Goal: Task Accomplishment & Management: Manage account settings

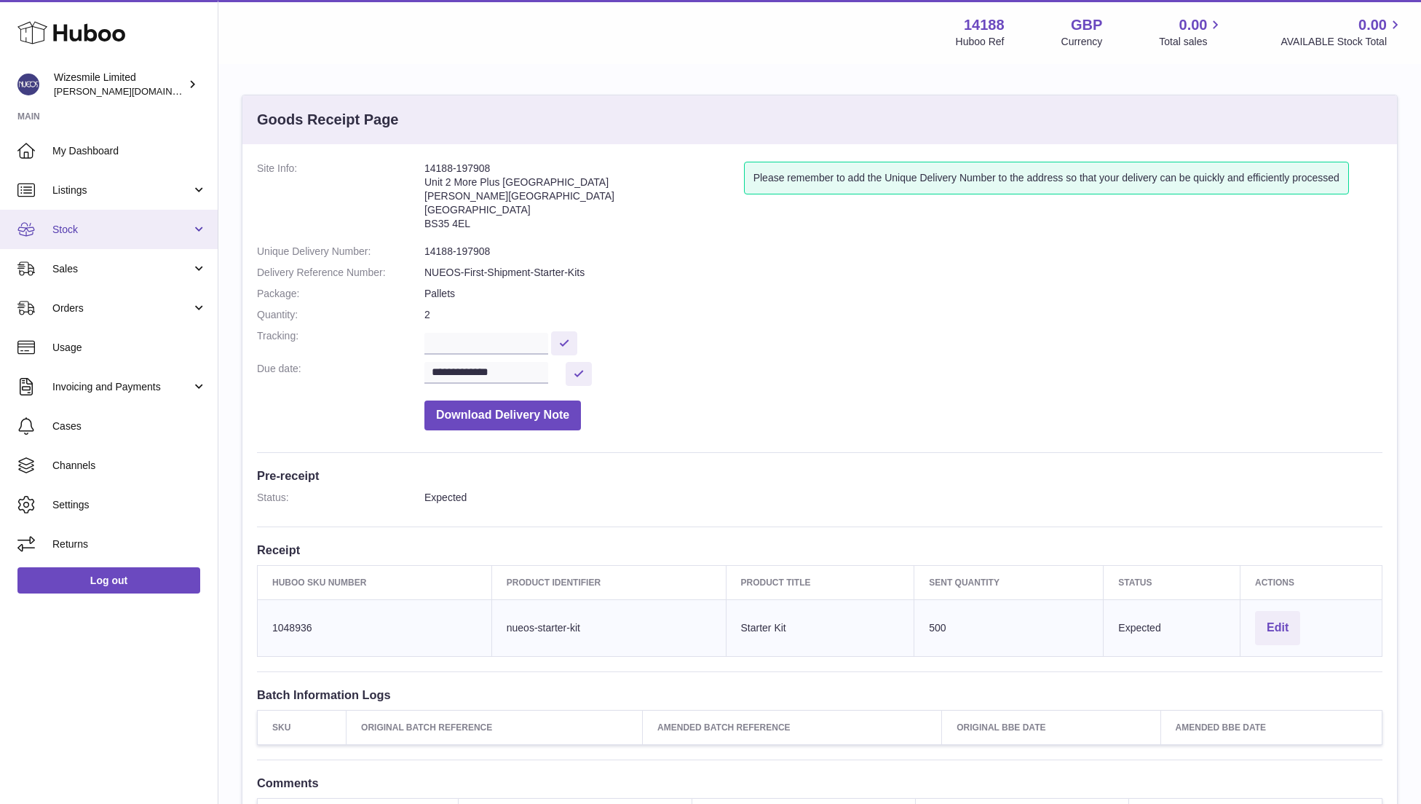
click at [71, 231] on span "Stock" at bounding box center [121, 230] width 139 height 14
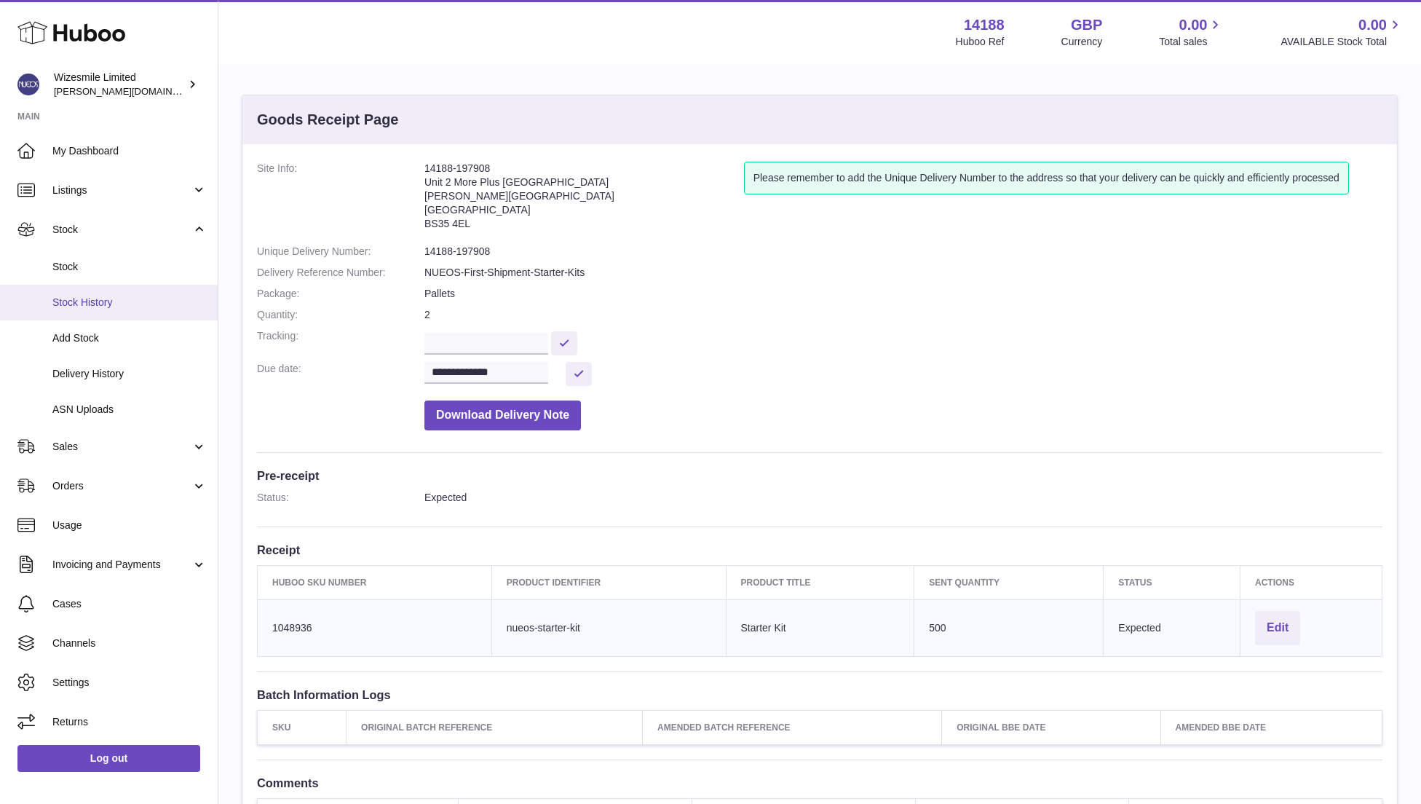
click at [82, 304] on span "Stock History" at bounding box center [129, 303] width 154 height 14
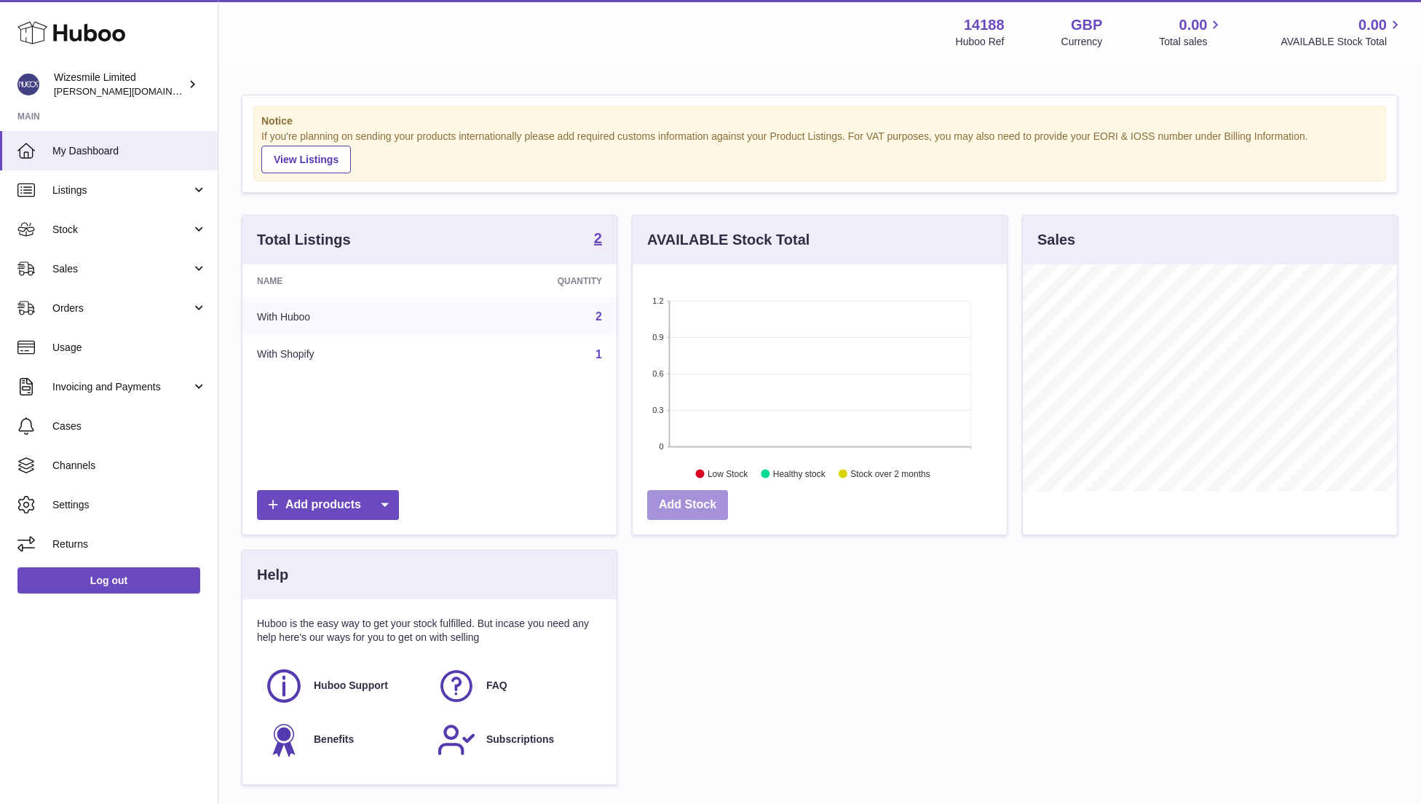
scroll to position [227, 374]
click at [66, 241] on link "Stock" at bounding box center [109, 229] width 218 height 39
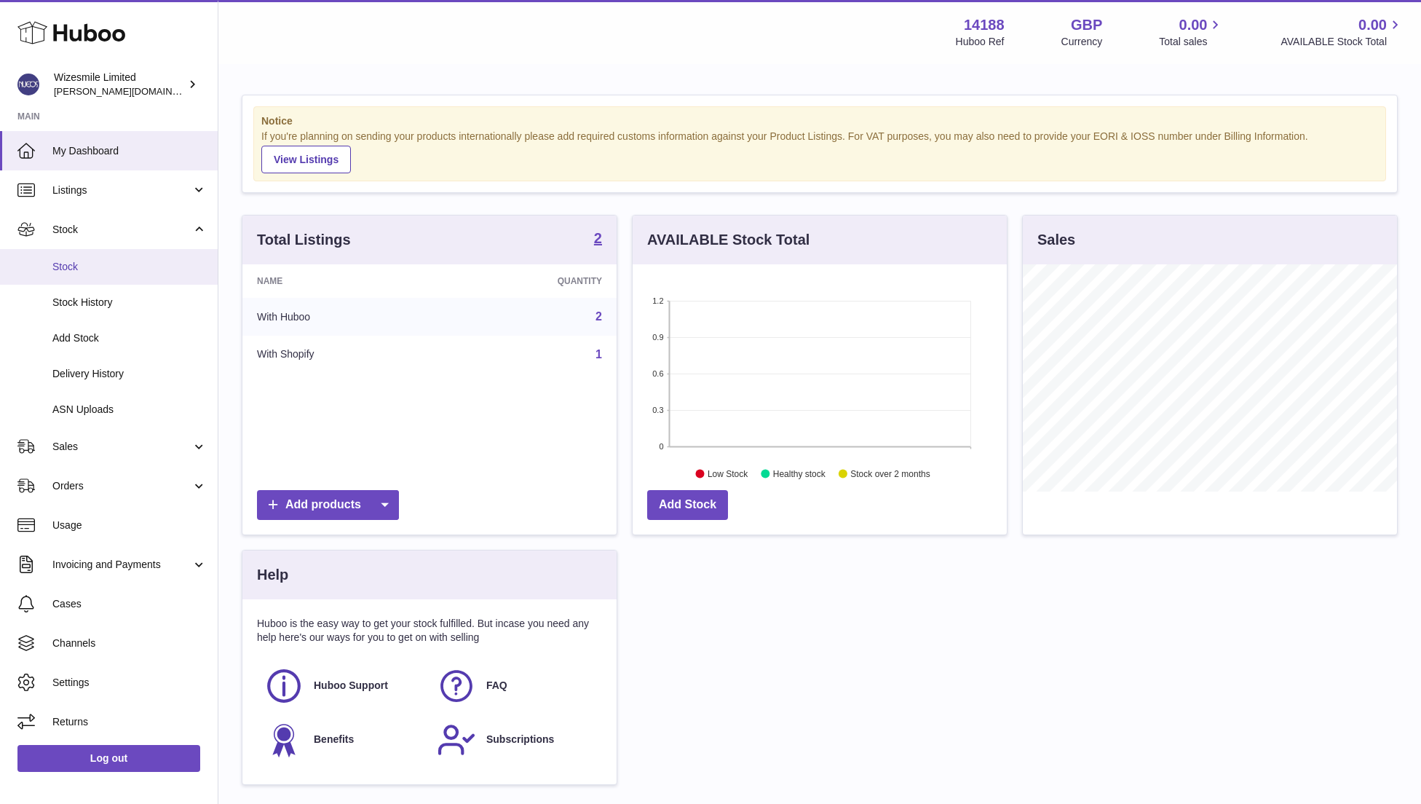
click at [66, 263] on span "Stock" at bounding box center [129, 267] width 154 height 14
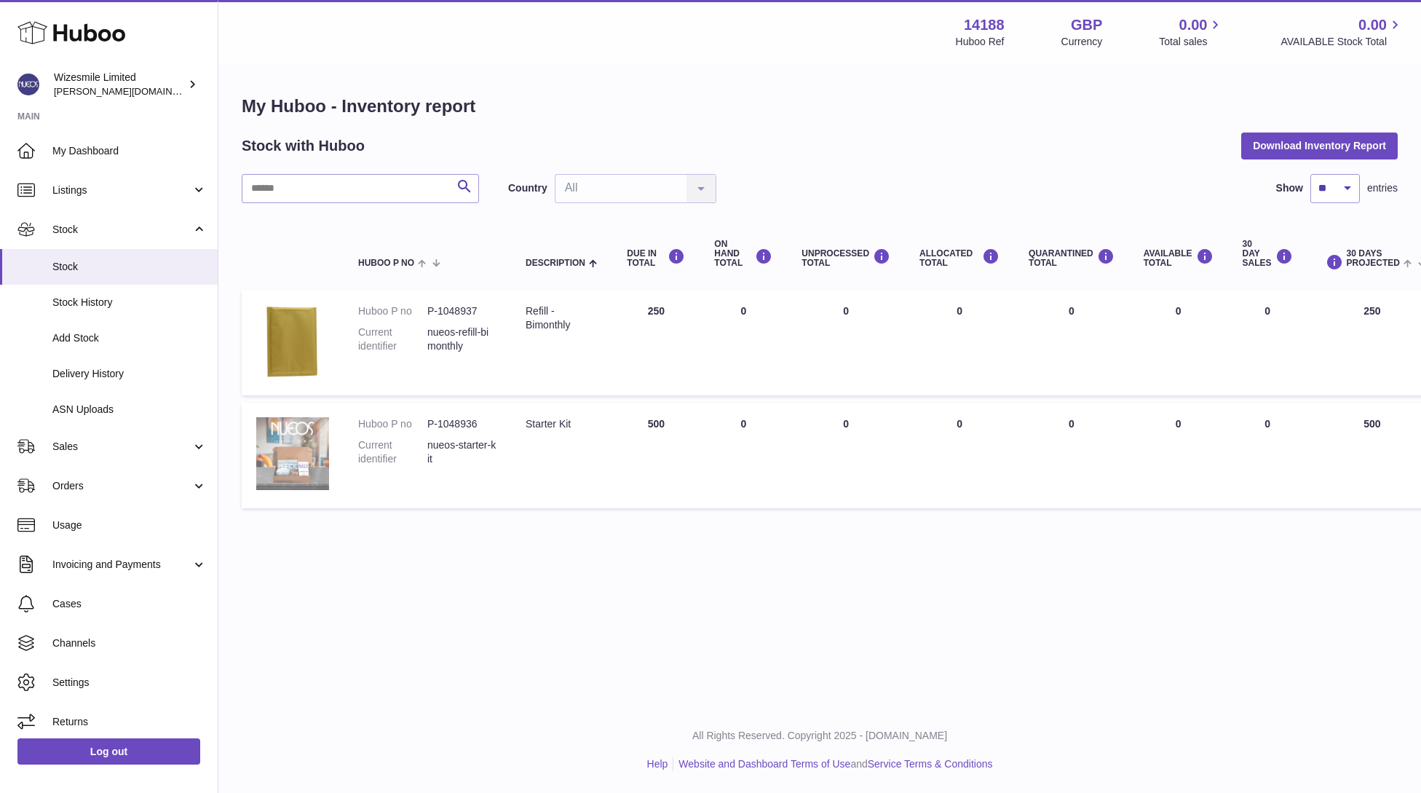
click at [312, 451] on img at bounding box center [292, 453] width 73 height 73
click at [71, 336] on span "Add Stock" at bounding box center [129, 338] width 154 height 14
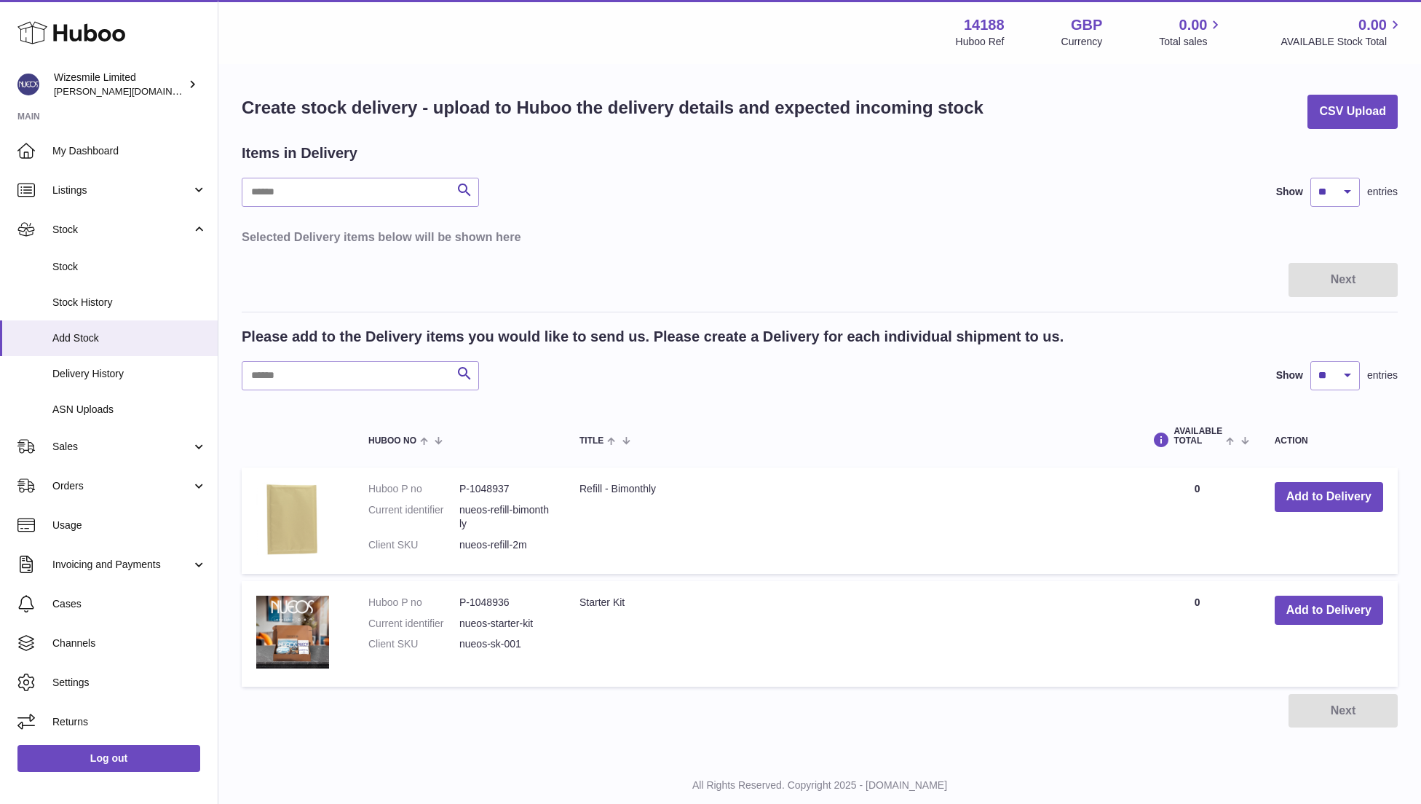
click at [301, 516] on img at bounding box center [292, 518] width 73 height 73
click at [75, 687] on span "Settings" at bounding box center [129, 683] width 154 height 14
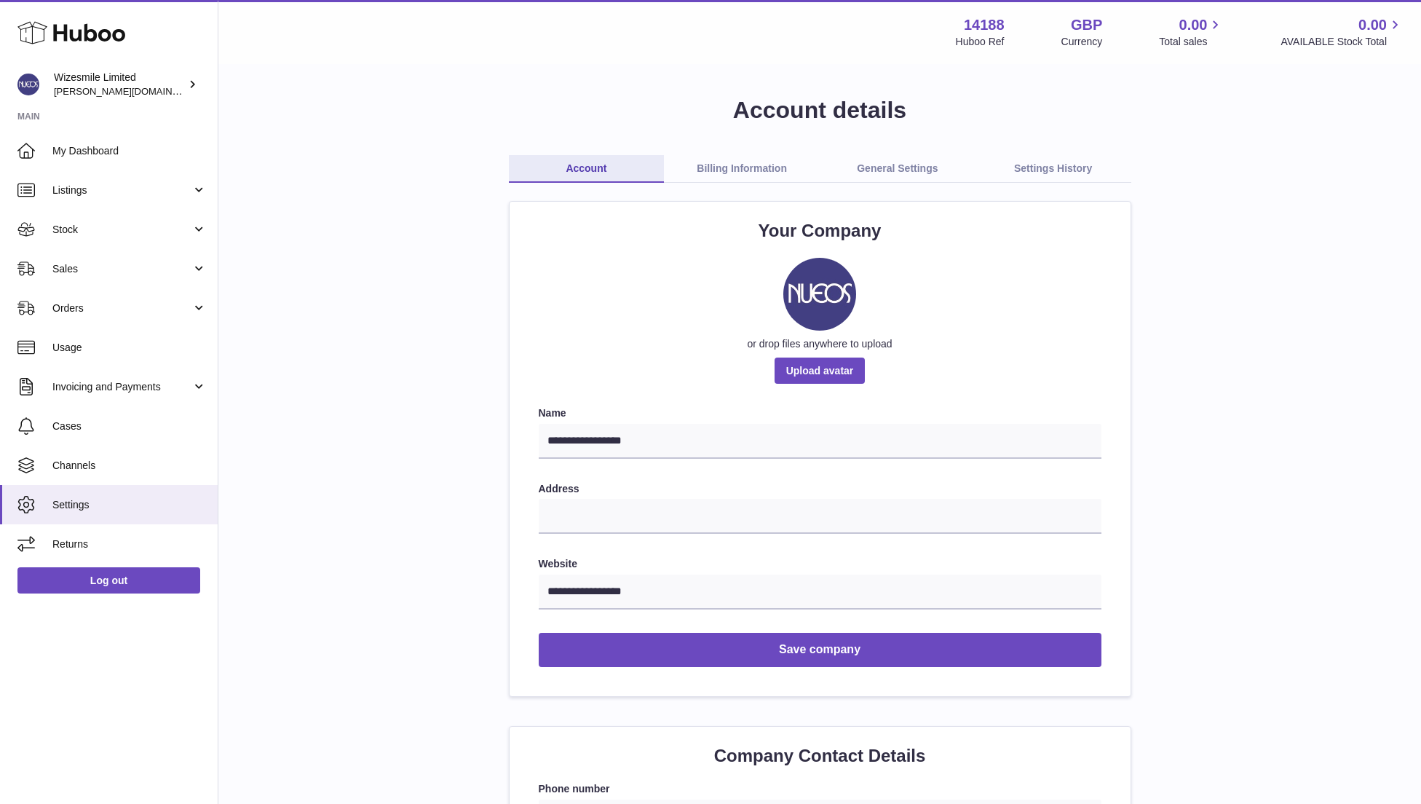
click at [903, 172] on link "General Settings" at bounding box center [898, 169] width 156 height 28
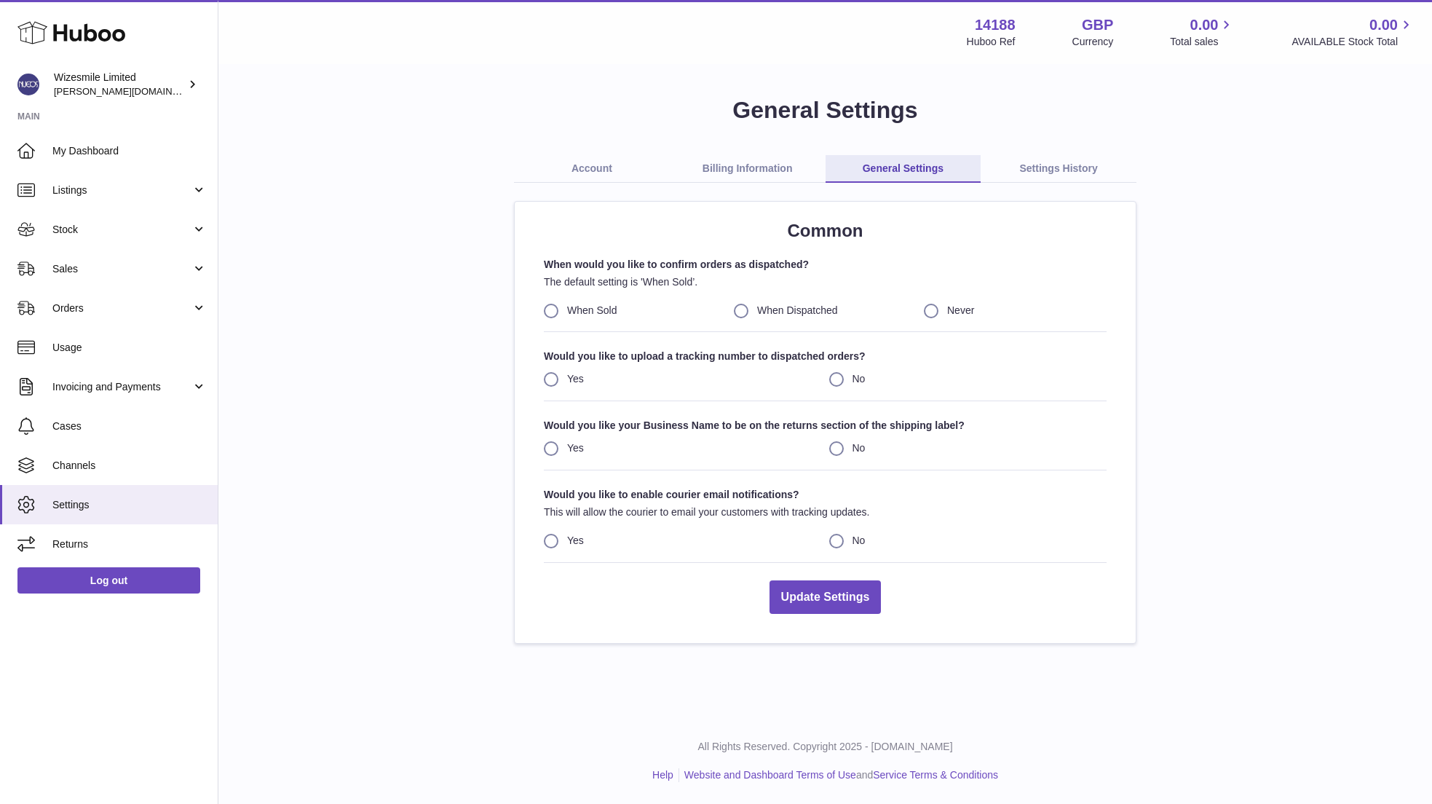
click at [745, 163] on link "Billing Information" at bounding box center [748, 169] width 156 height 28
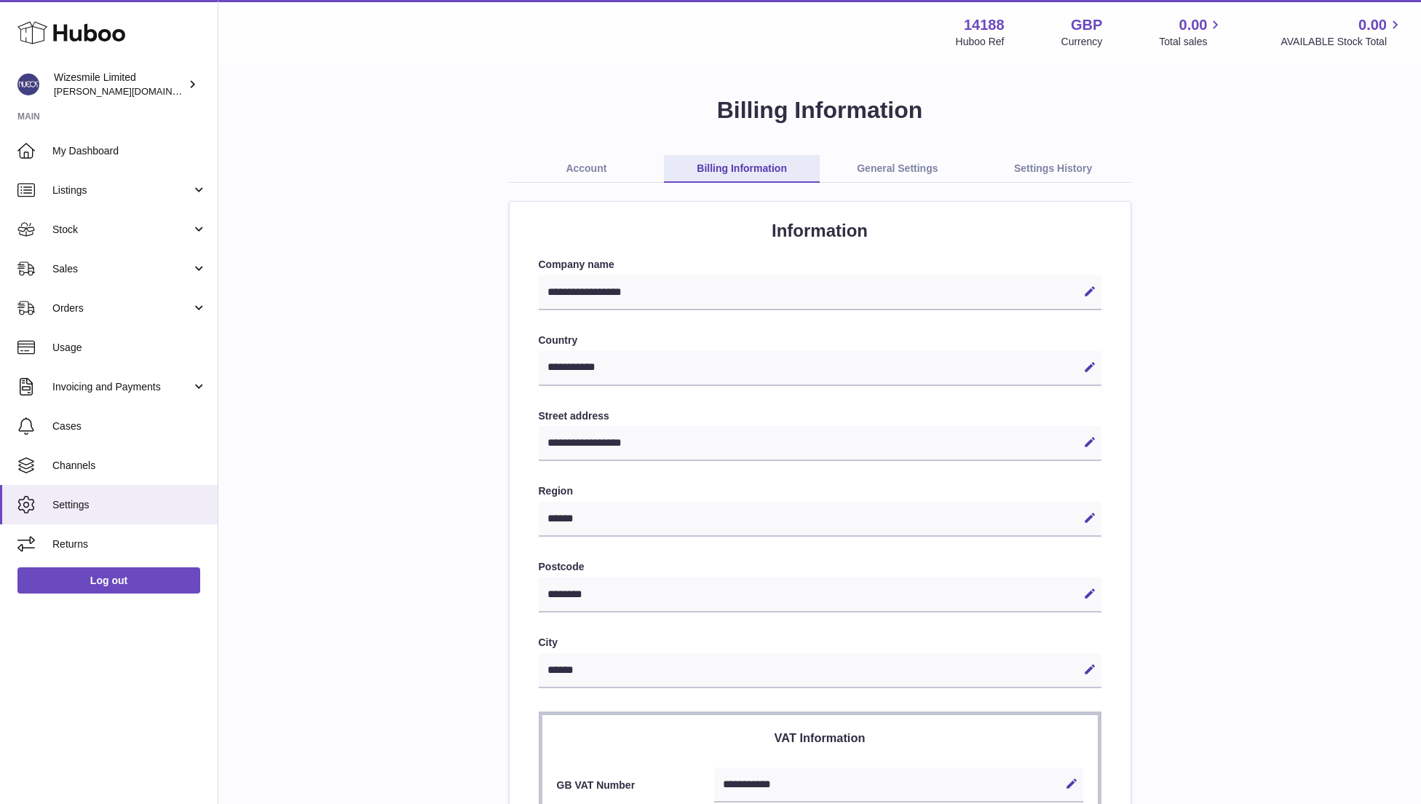
select select "**"
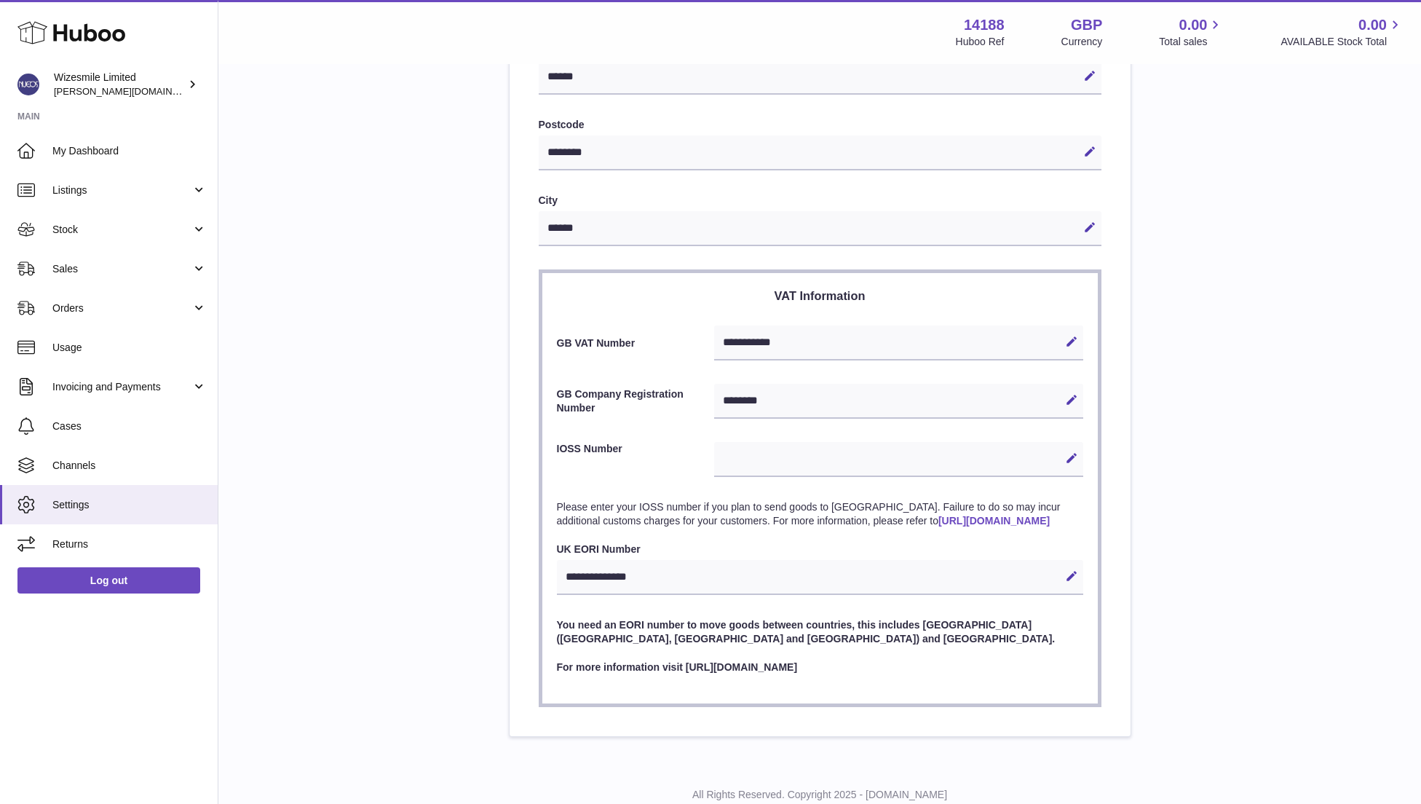
scroll to position [503, 0]
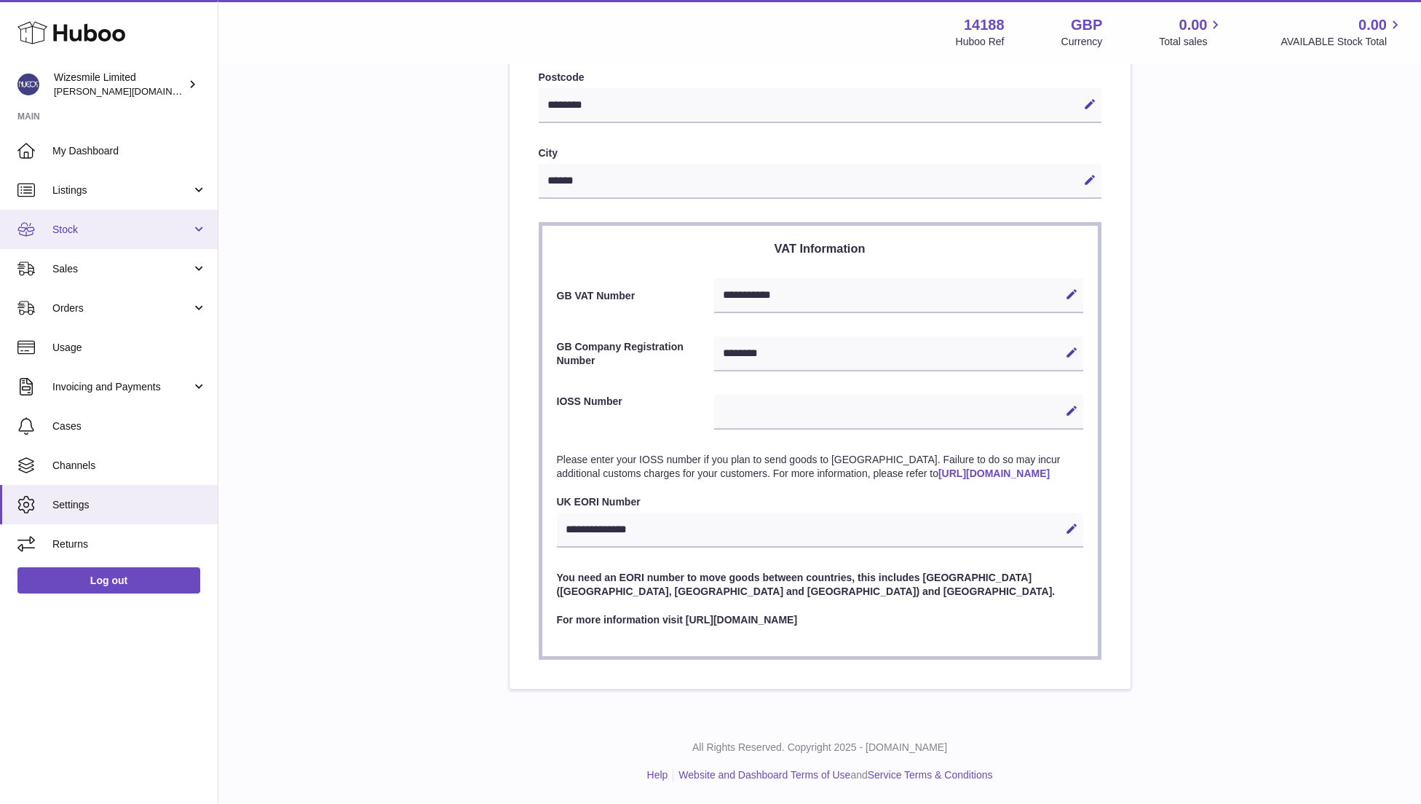
click at [58, 229] on span "Stock" at bounding box center [121, 230] width 139 height 14
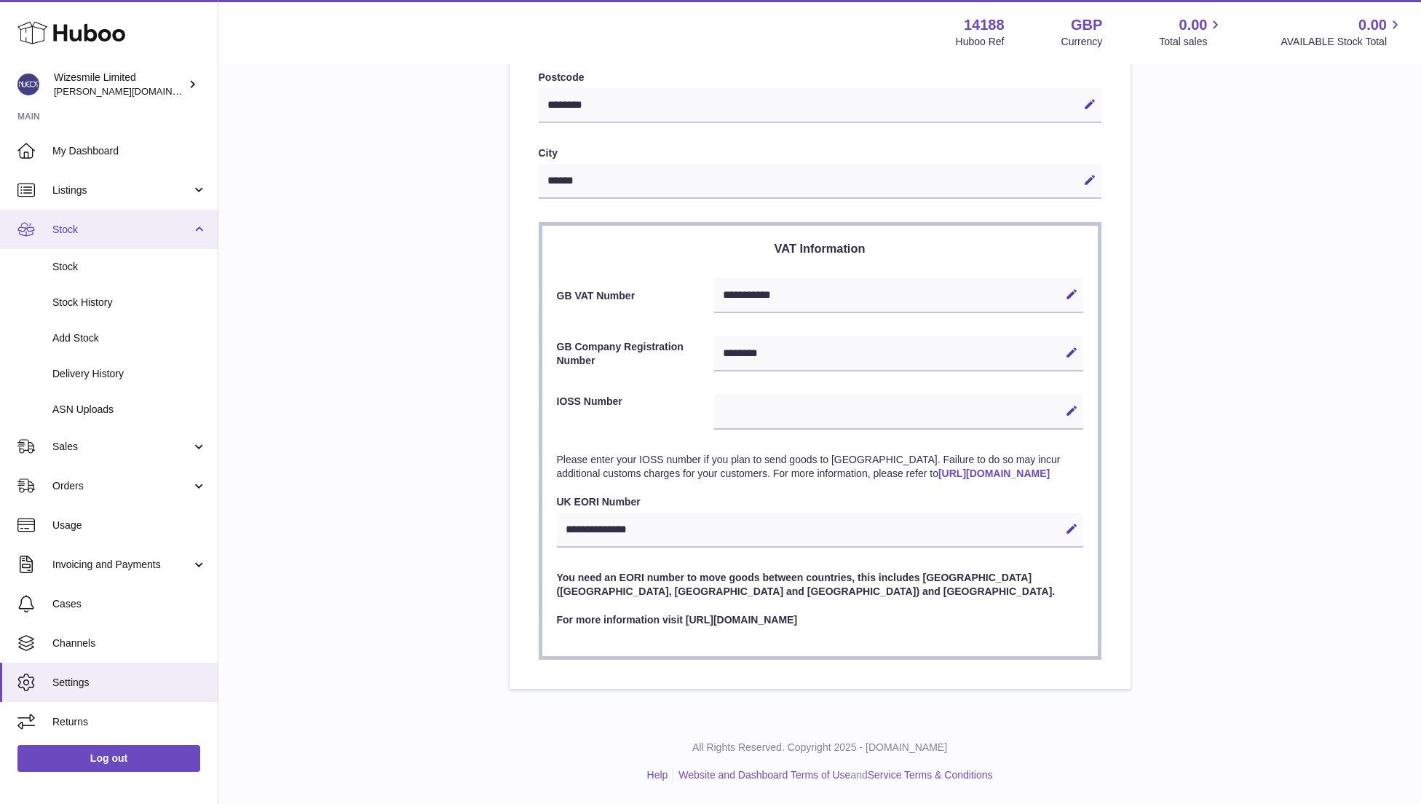
click at [67, 231] on span "Stock" at bounding box center [121, 230] width 139 height 14
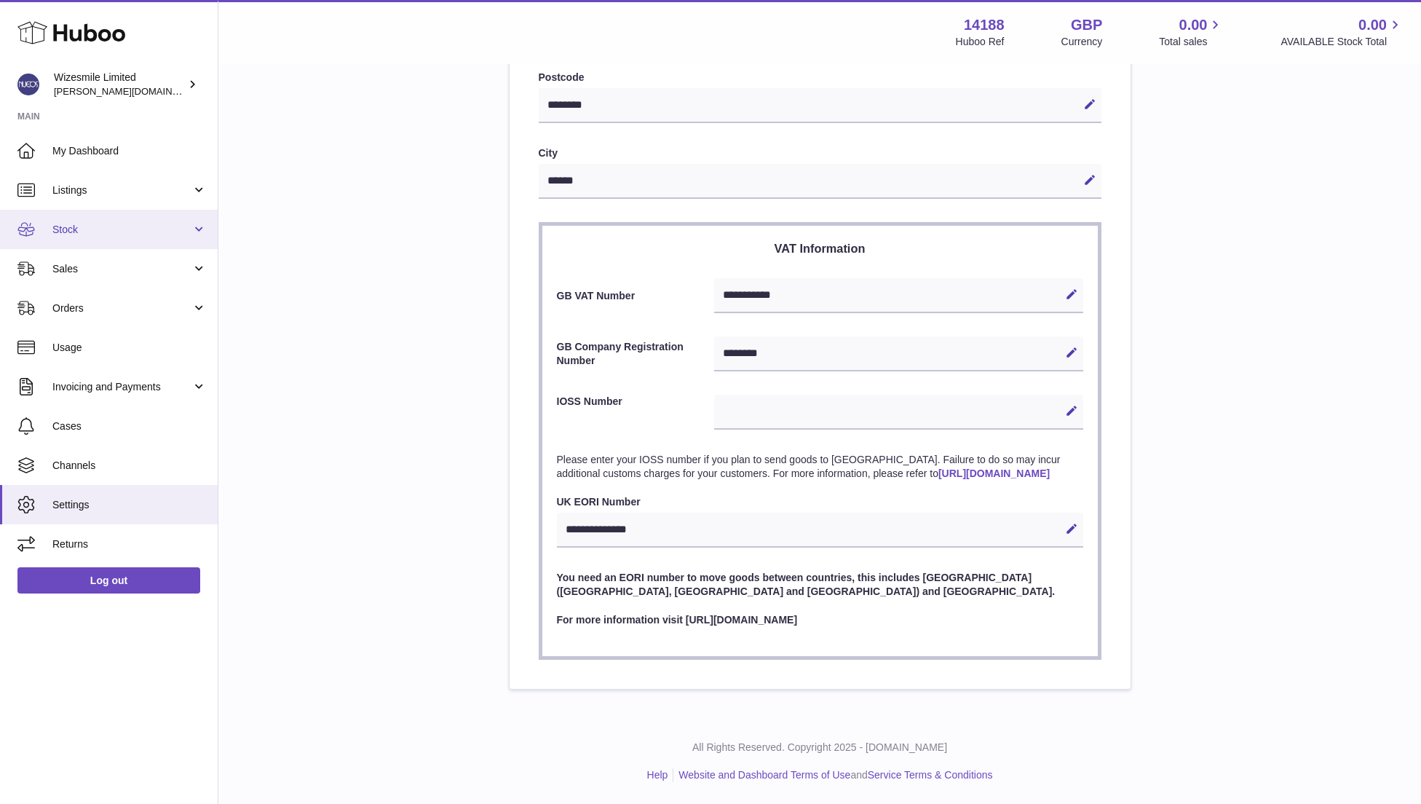
click at [63, 227] on span "Stock" at bounding box center [121, 230] width 139 height 14
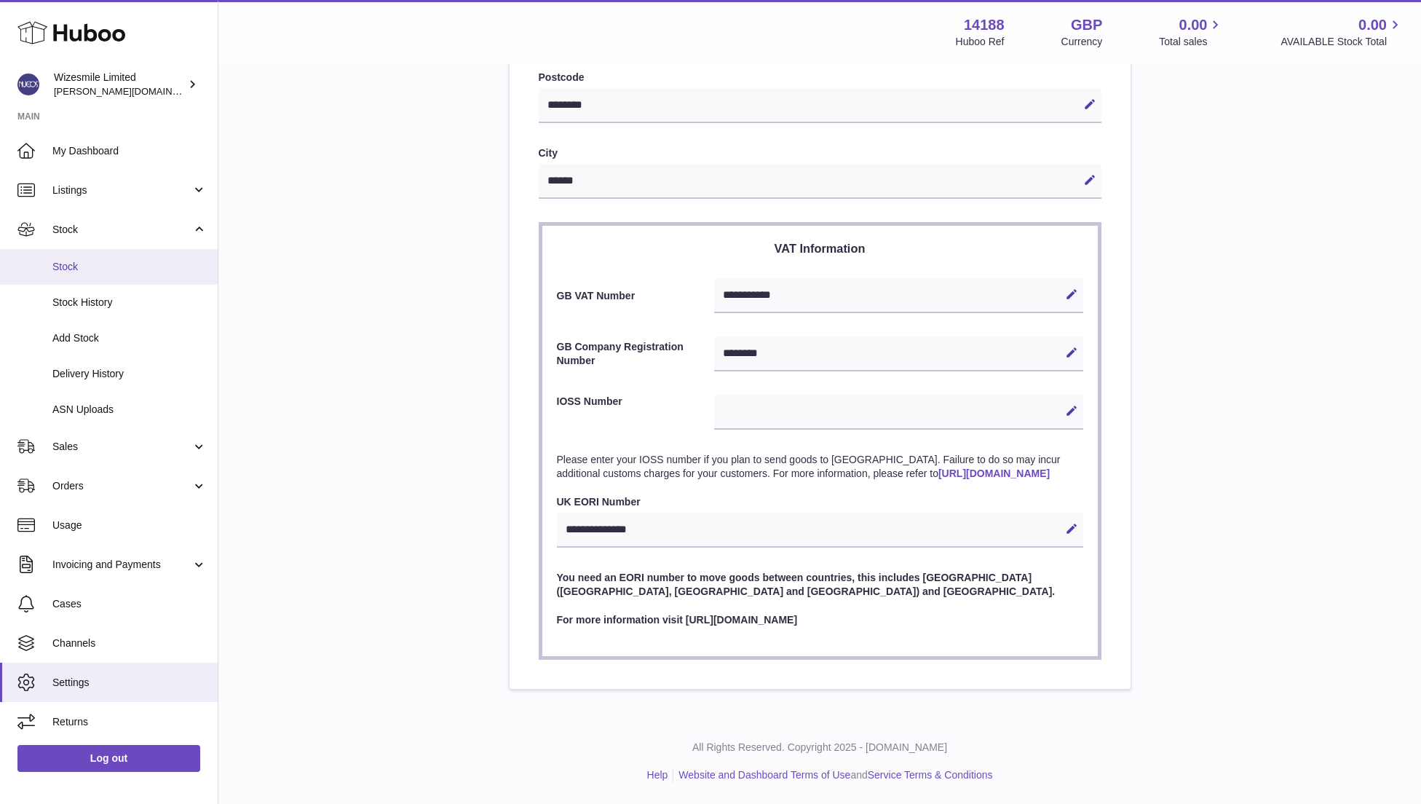
click at [64, 264] on span "Stock" at bounding box center [129, 267] width 154 height 14
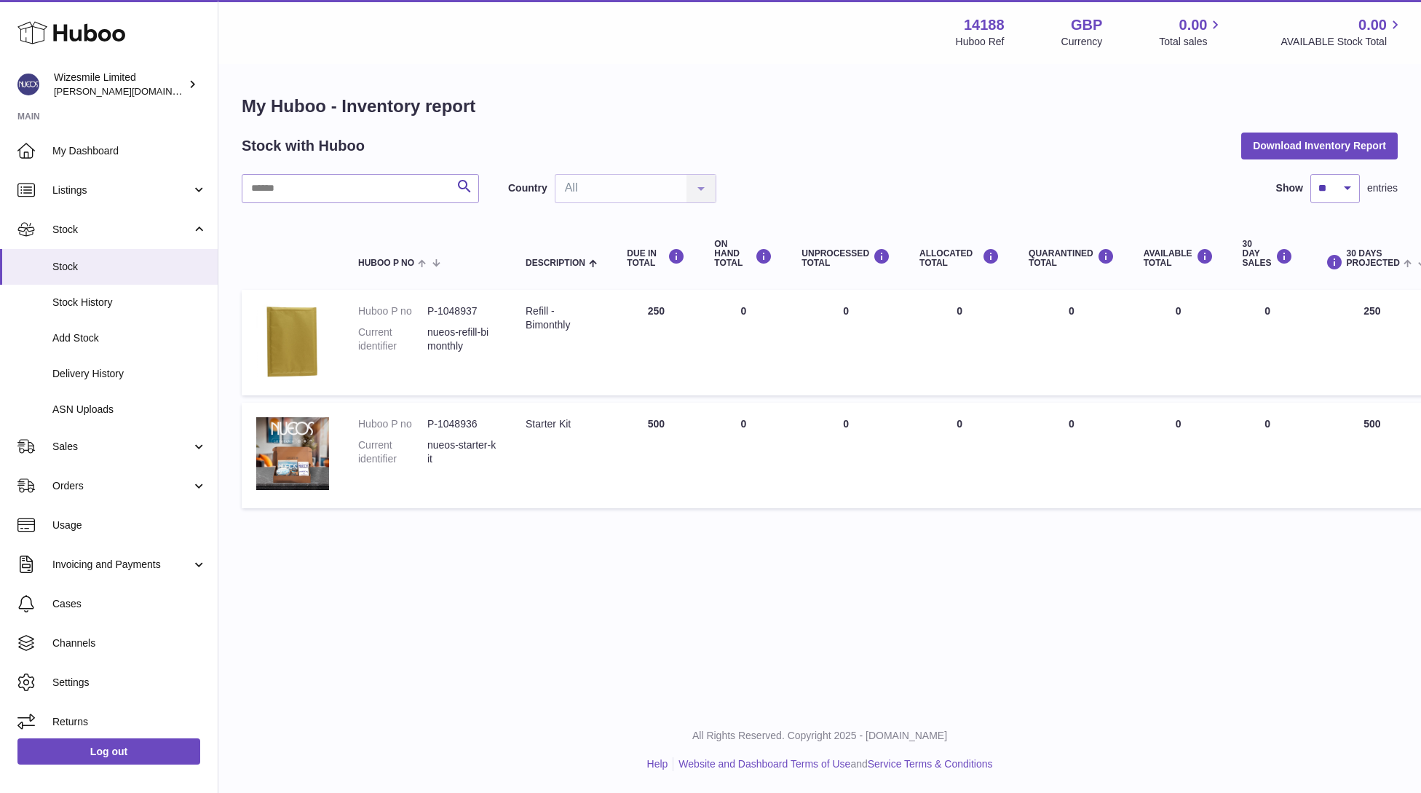
click at [456, 333] on dd "nueos-refill-bimonthly" at bounding box center [461, 339] width 69 height 28
click at [453, 331] on dd "nueos-refill-bimonthly" at bounding box center [461, 339] width 69 height 28
click at [448, 309] on dd "P-1048937" at bounding box center [461, 311] width 69 height 14
click at [90, 449] on span "Sales" at bounding box center [121, 447] width 139 height 14
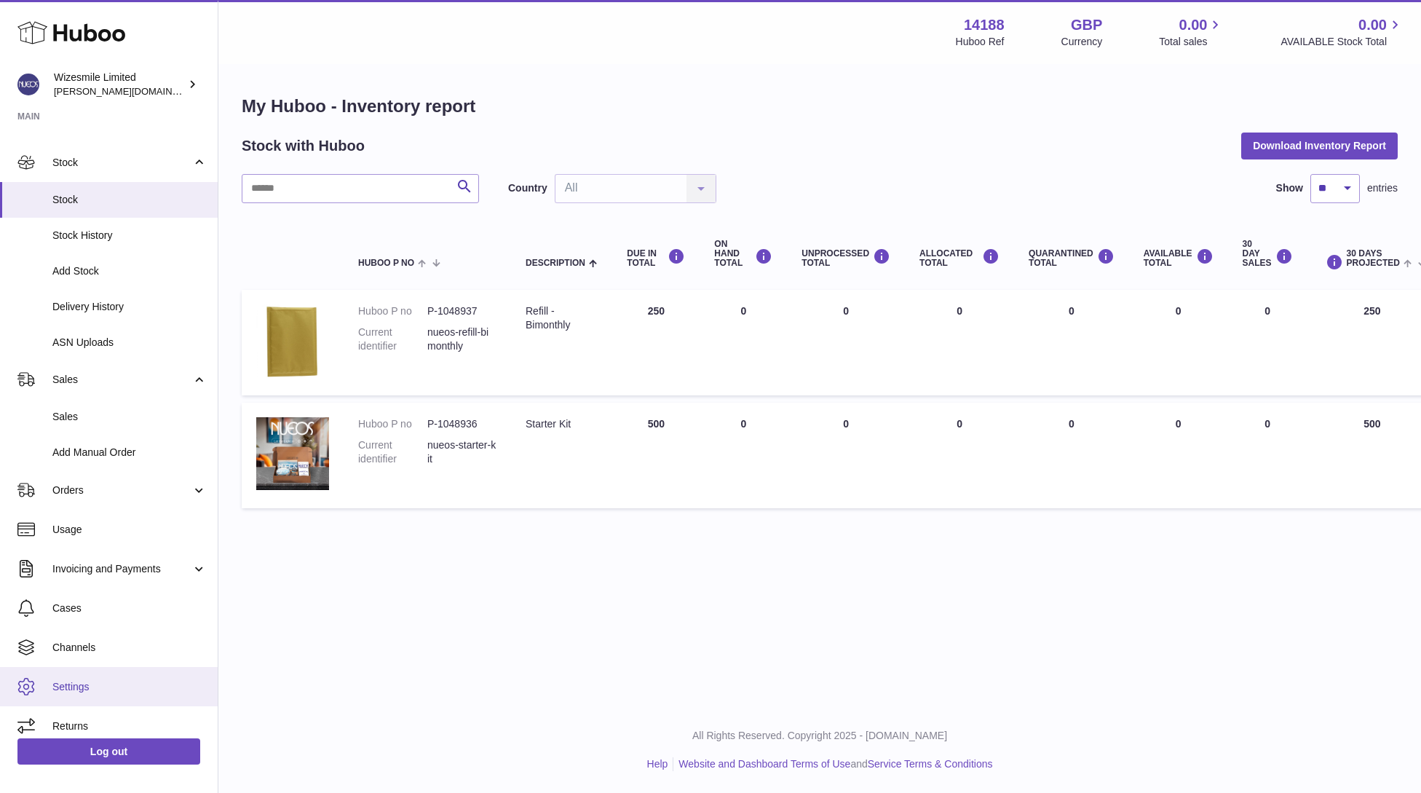
scroll to position [10, 0]
click at [76, 730] on span "Returns" at bounding box center [129, 726] width 154 height 14
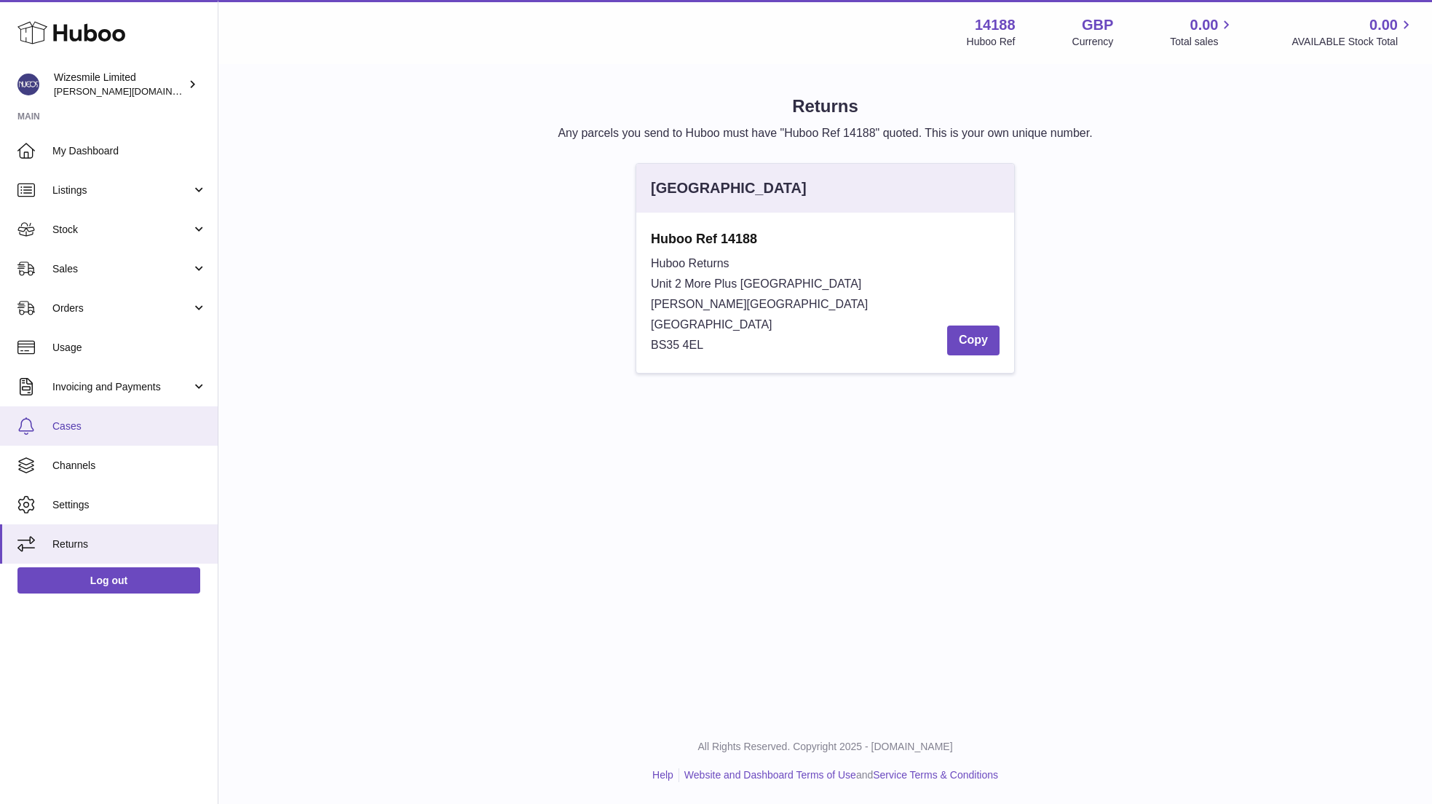
click at [73, 429] on span "Cases" at bounding box center [129, 426] width 154 height 14
click at [79, 385] on span "Invoicing and Payments" at bounding box center [121, 387] width 139 height 14
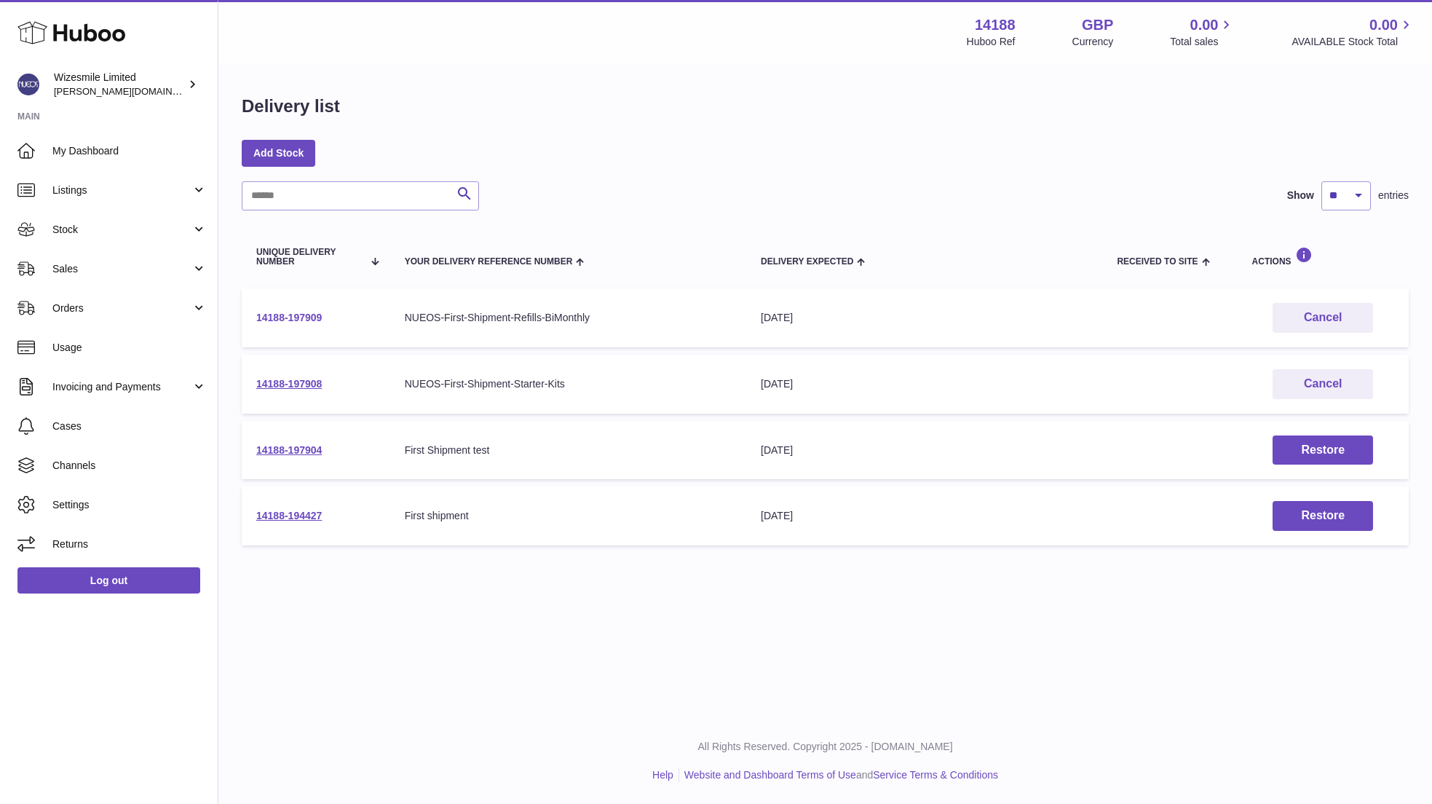
click at [295, 320] on link "14188-197909" at bounding box center [289, 318] width 66 height 12
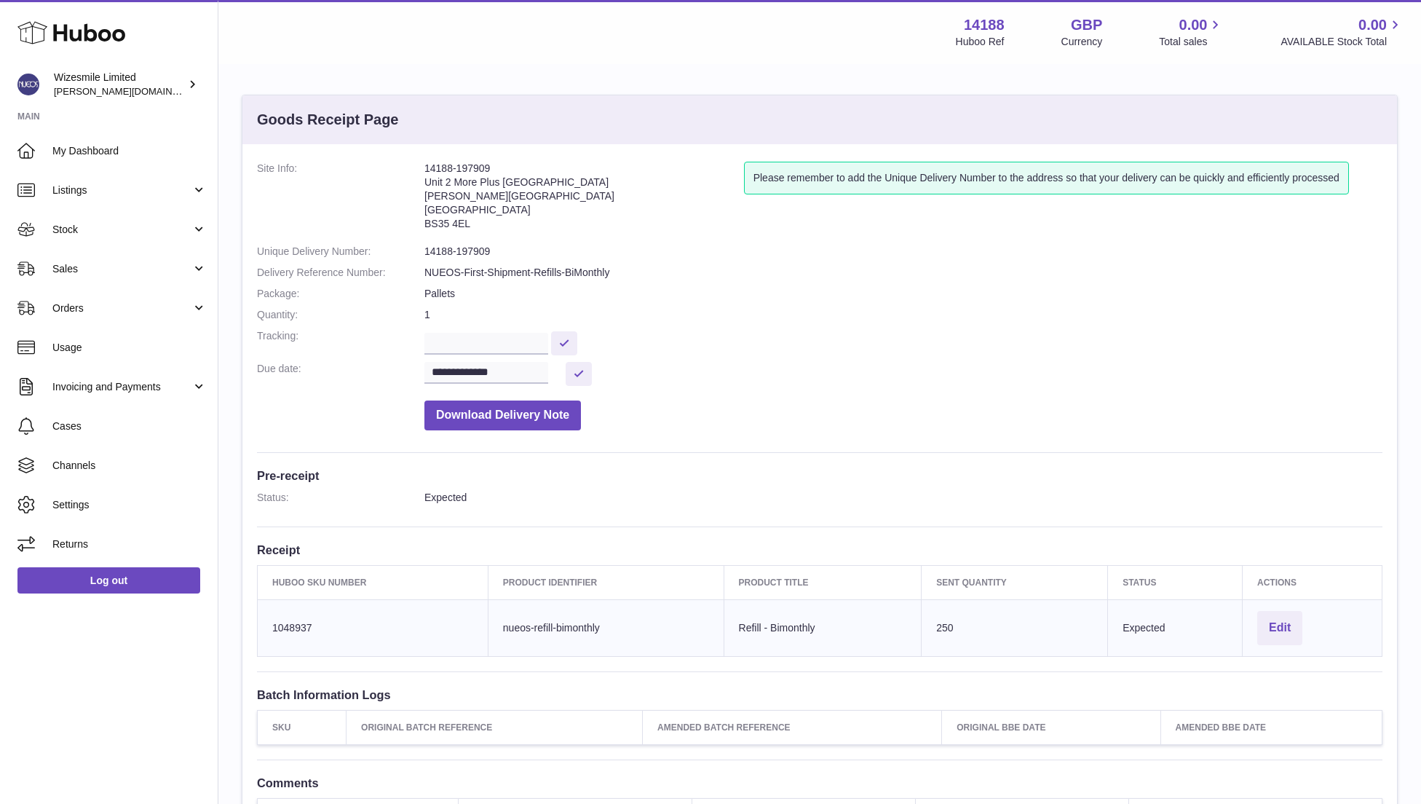
scroll to position [213, 0]
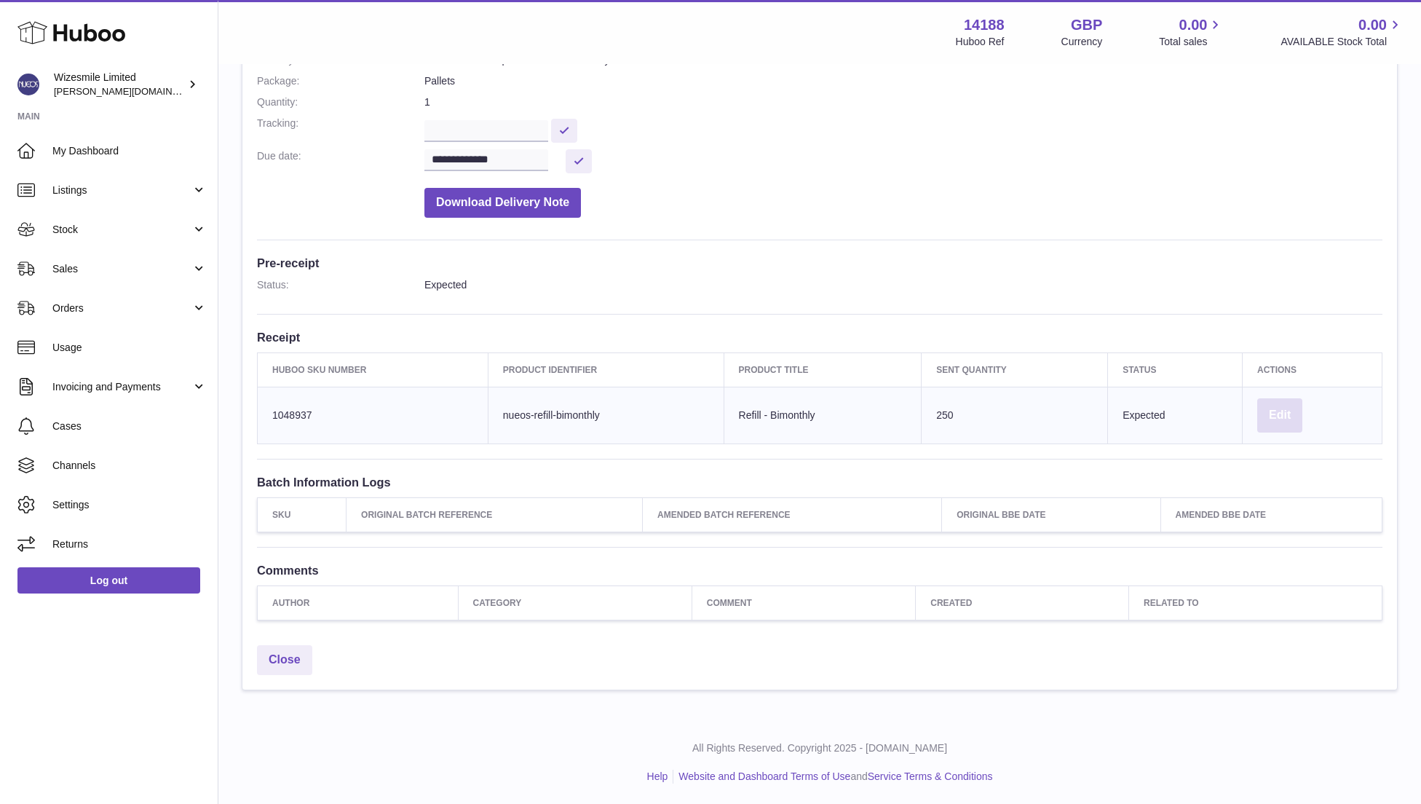
click at [1284, 414] on button "Edit" at bounding box center [1280, 415] width 45 height 34
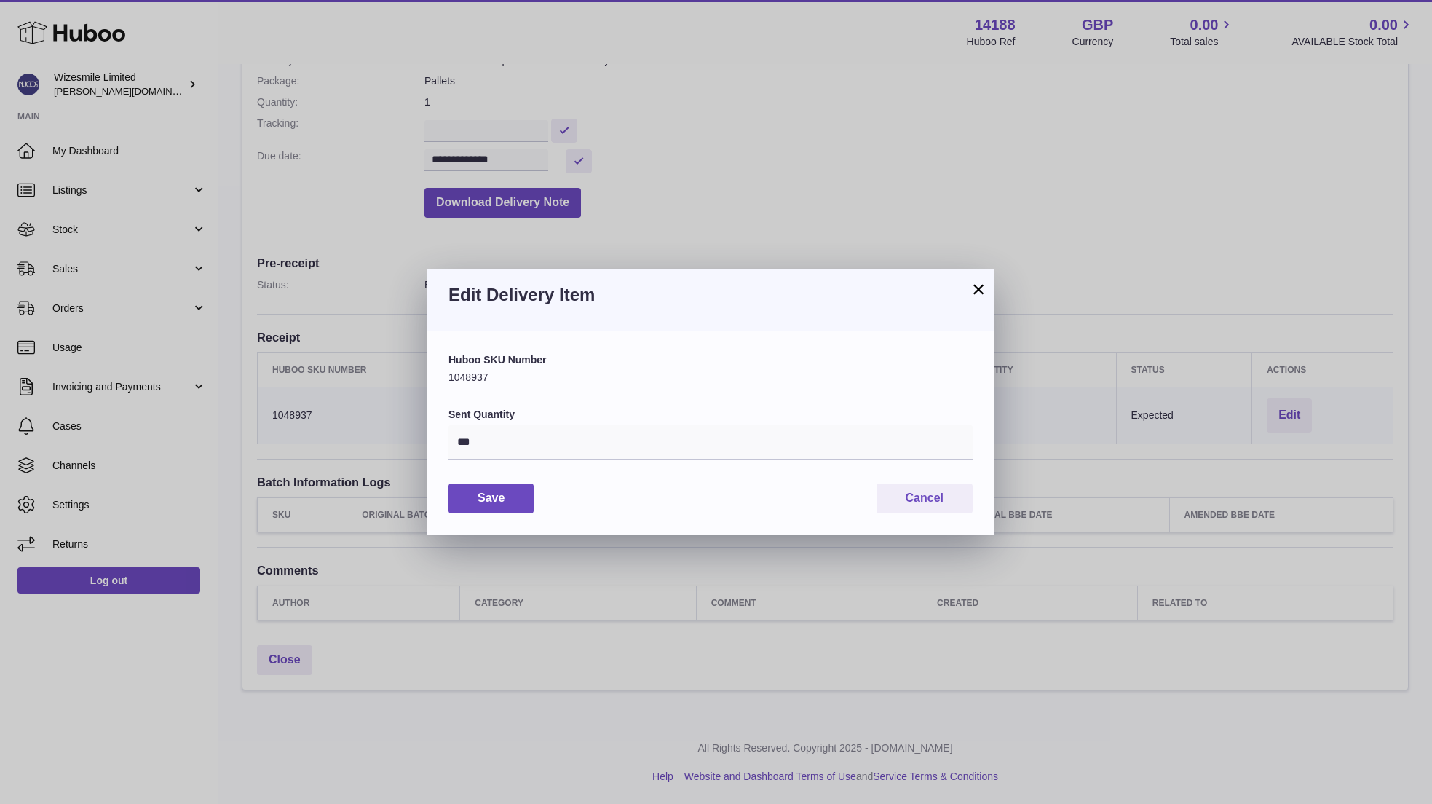
click at [974, 287] on button "×" at bounding box center [978, 288] width 17 height 17
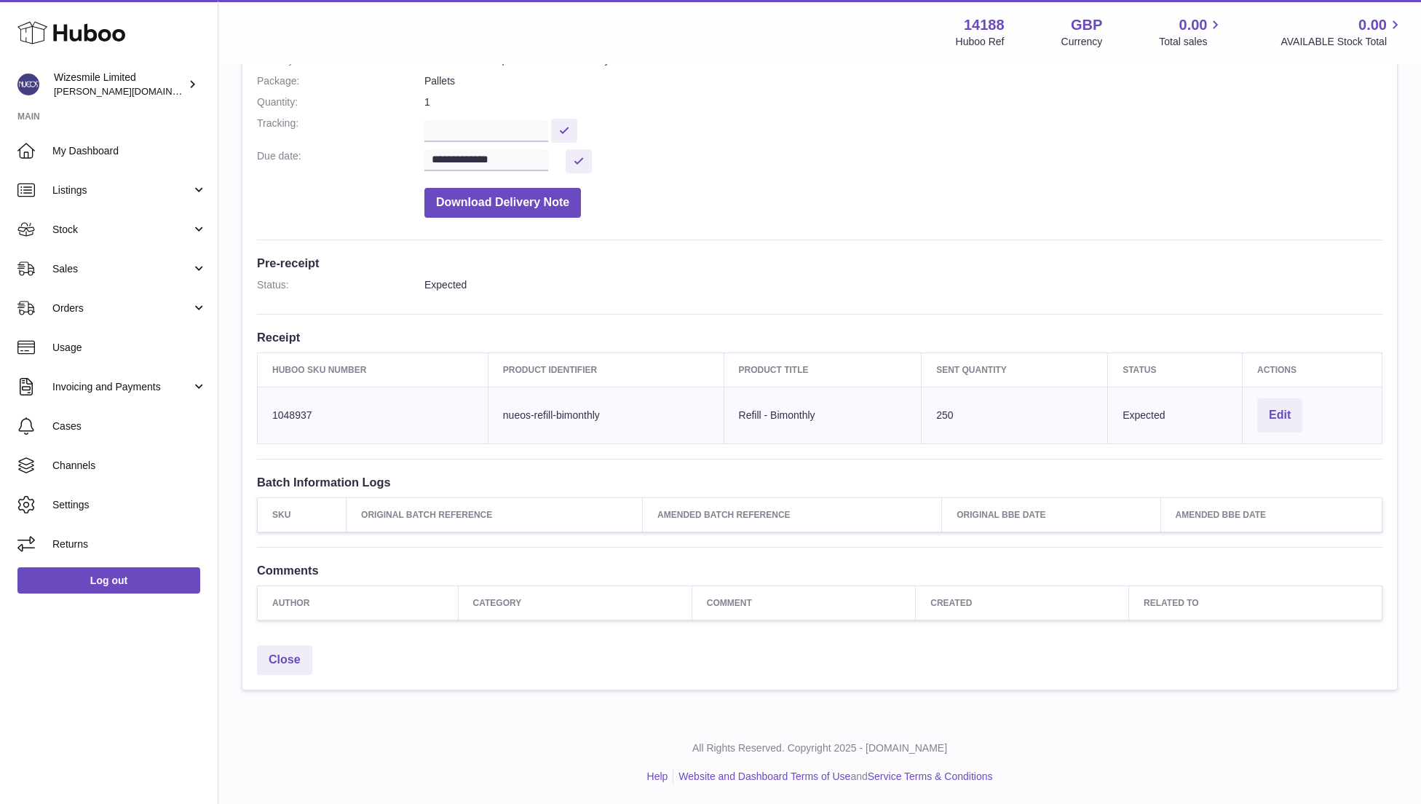
scroll to position [0, 0]
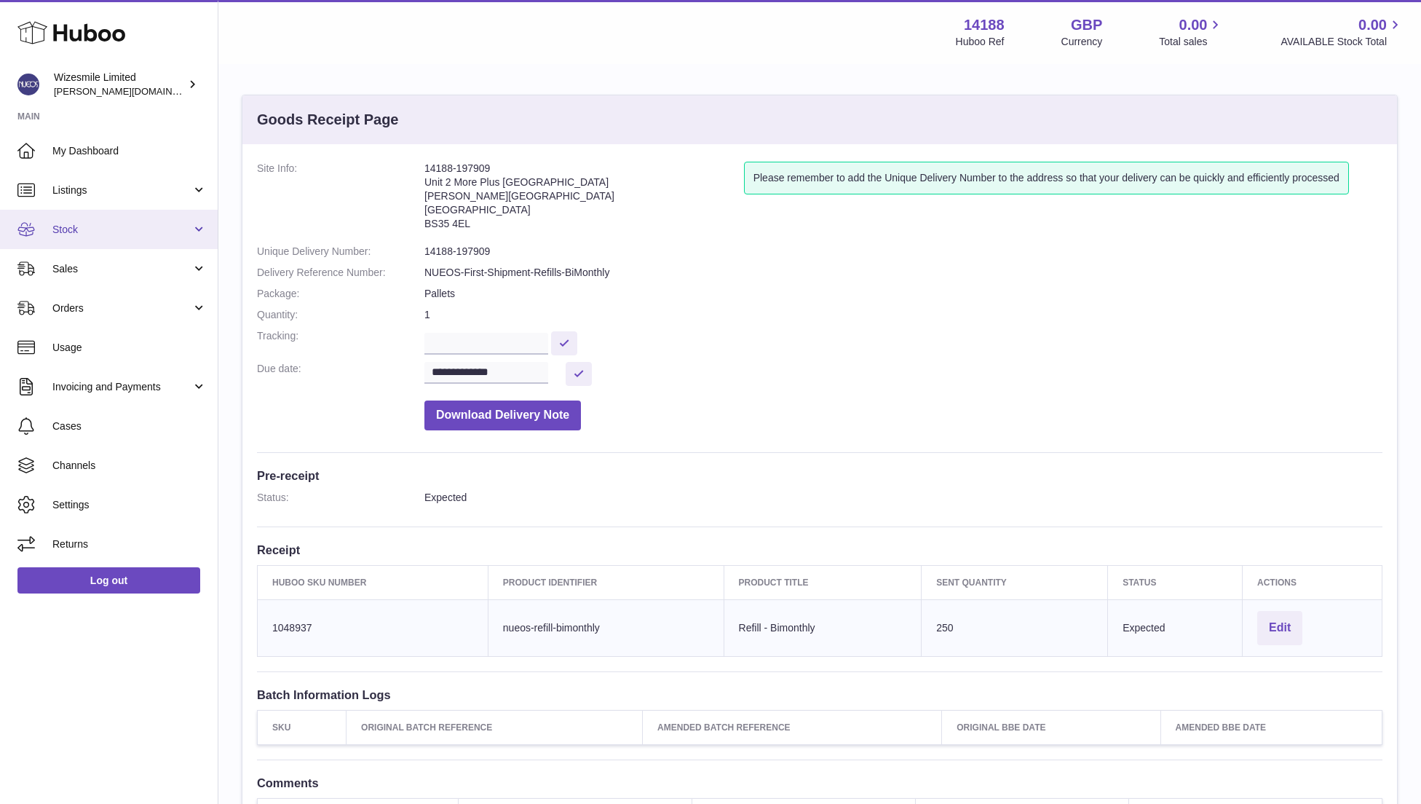
click at [152, 240] on link "Stock" at bounding box center [109, 229] width 218 height 39
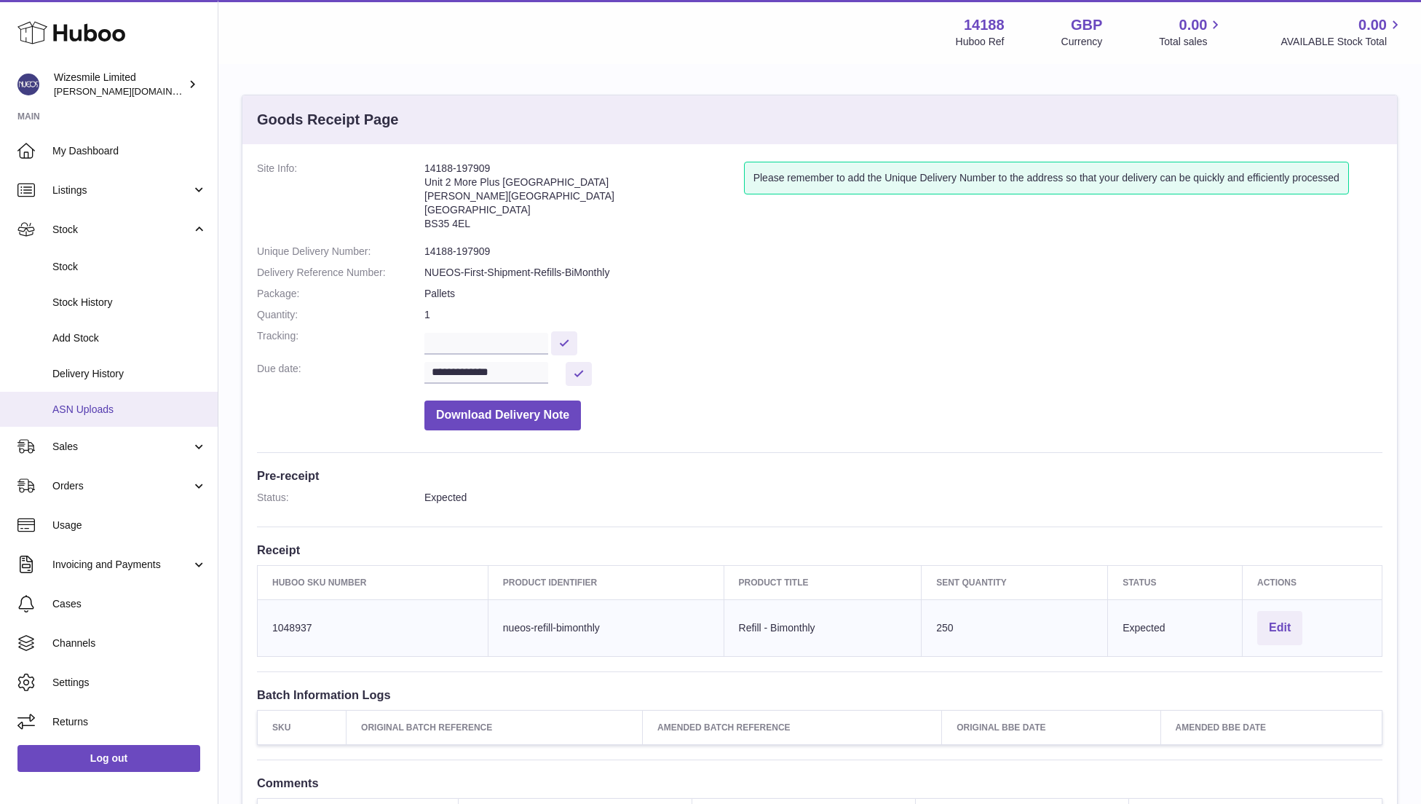
click at [87, 412] on span "ASN Uploads" at bounding box center [129, 410] width 154 height 14
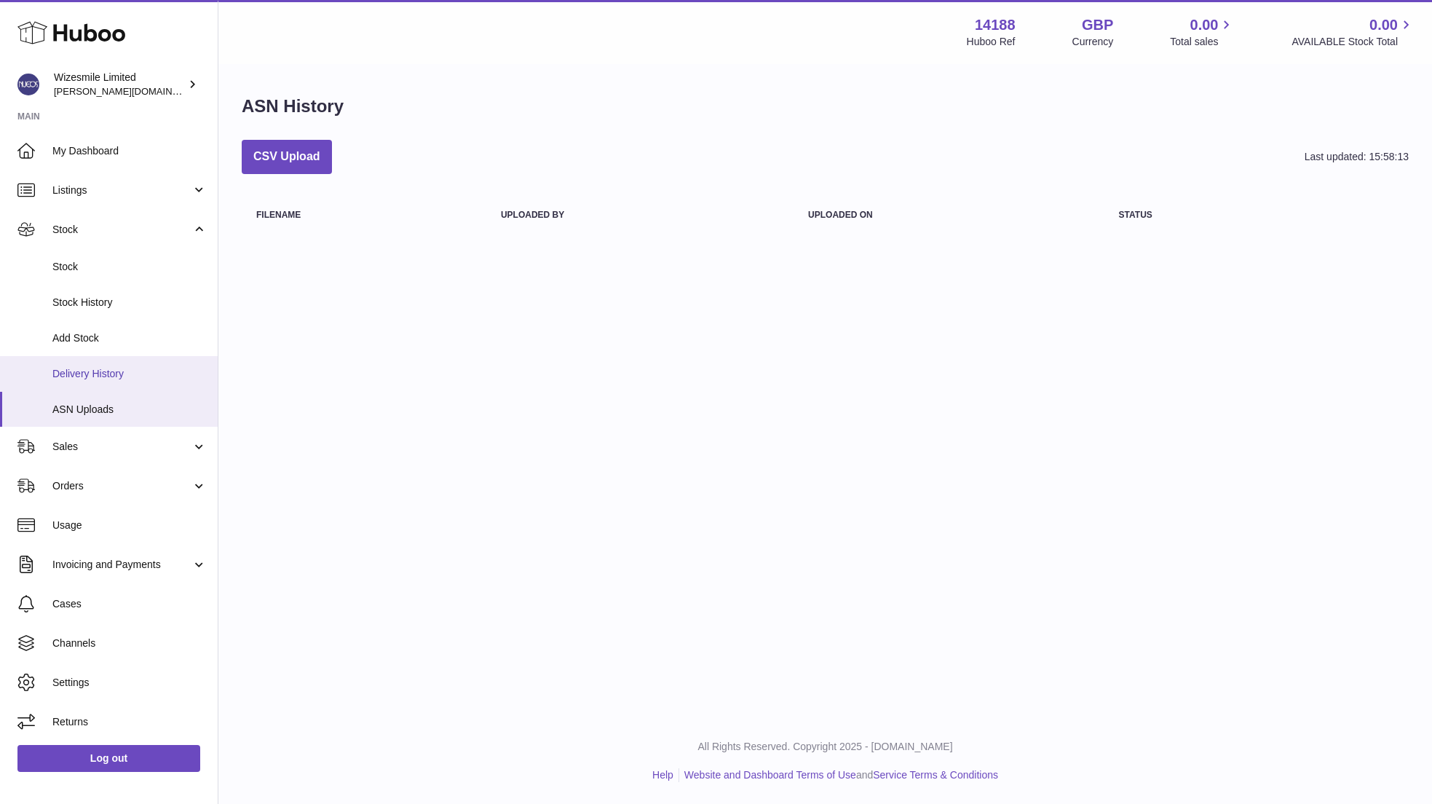
click at [86, 376] on span "Delivery History" at bounding box center [129, 374] width 154 height 14
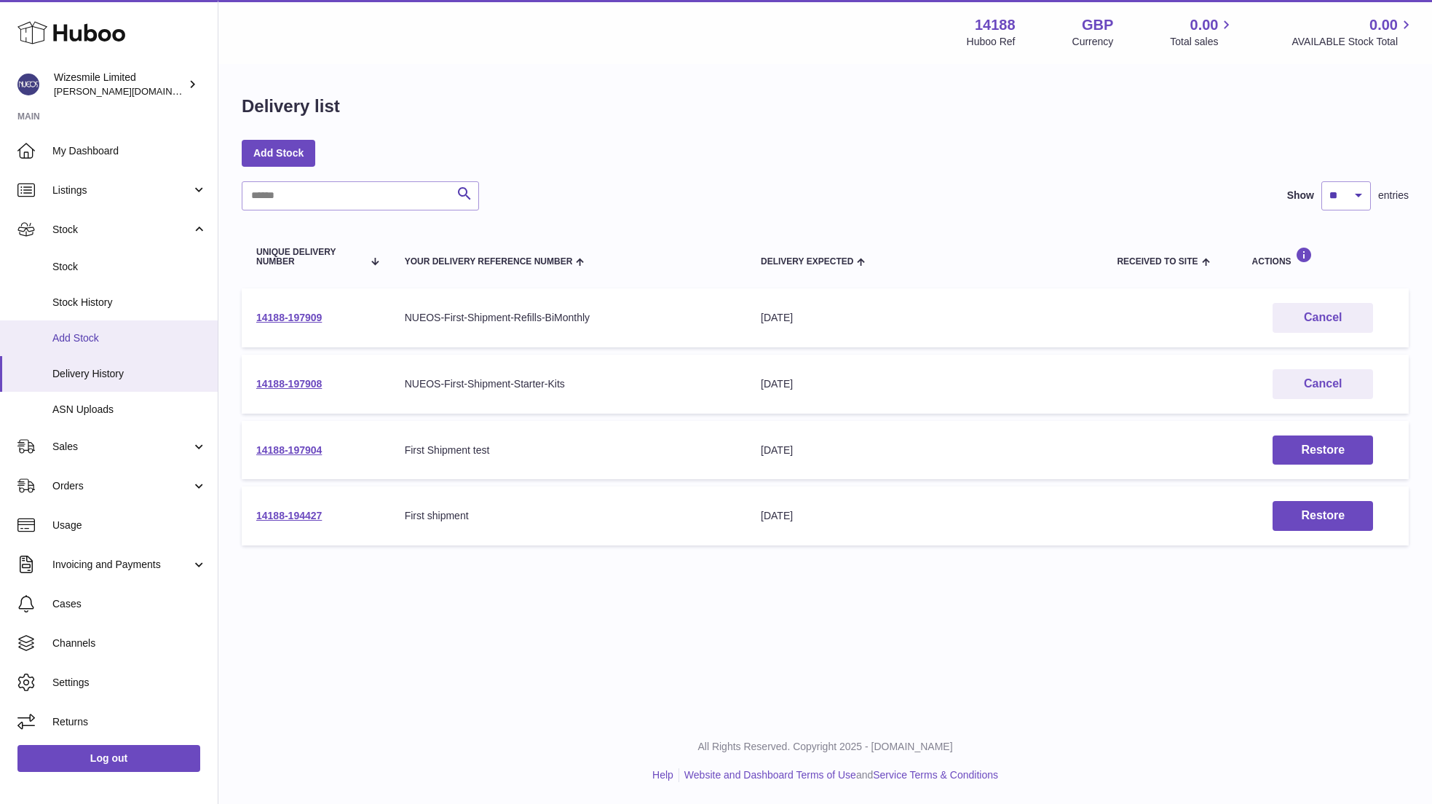
click at [77, 336] on span "Add Stock" at bounding box center [129, 338] width 154 height 14
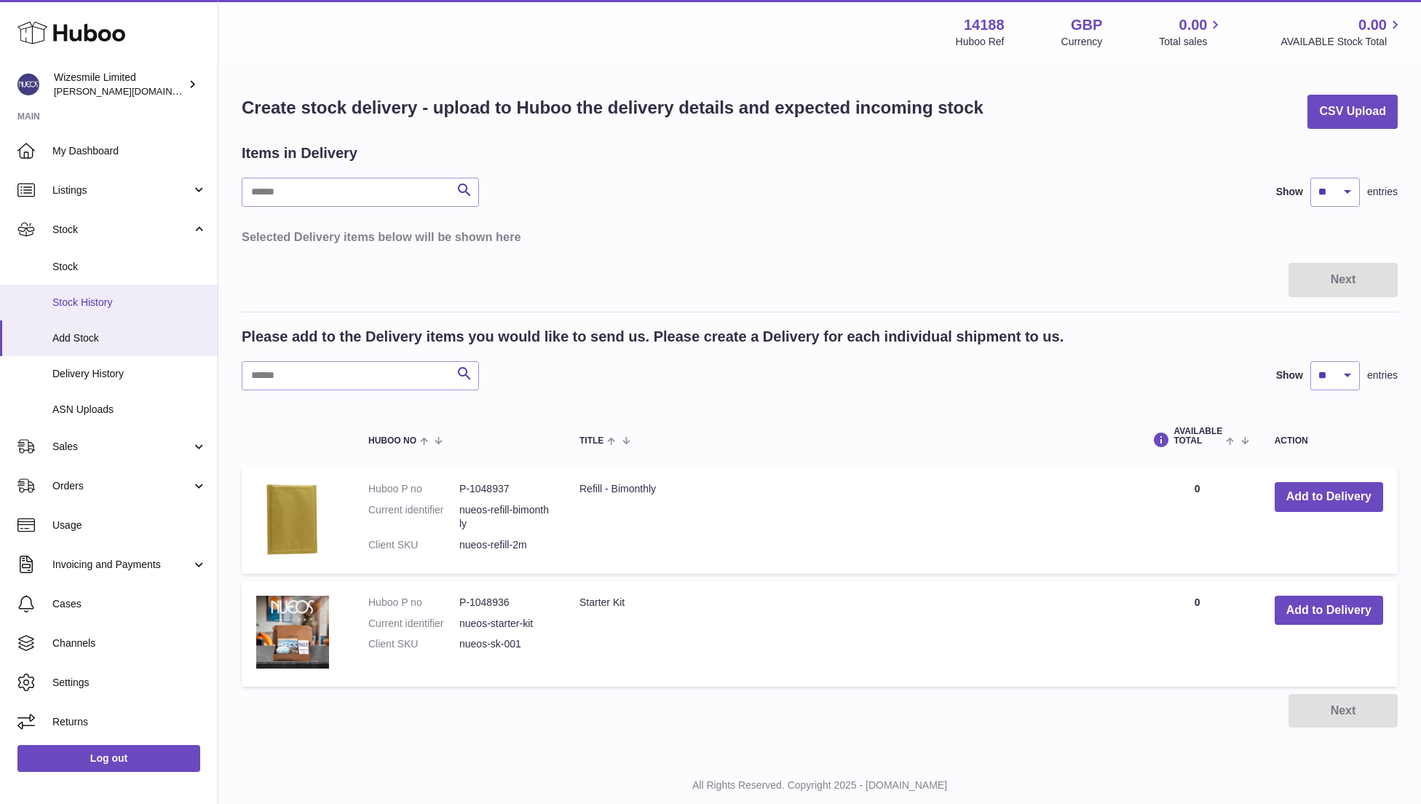
click at [100, 296] on span "Stock History" at bounding box center [129, 303] width 154 height 14
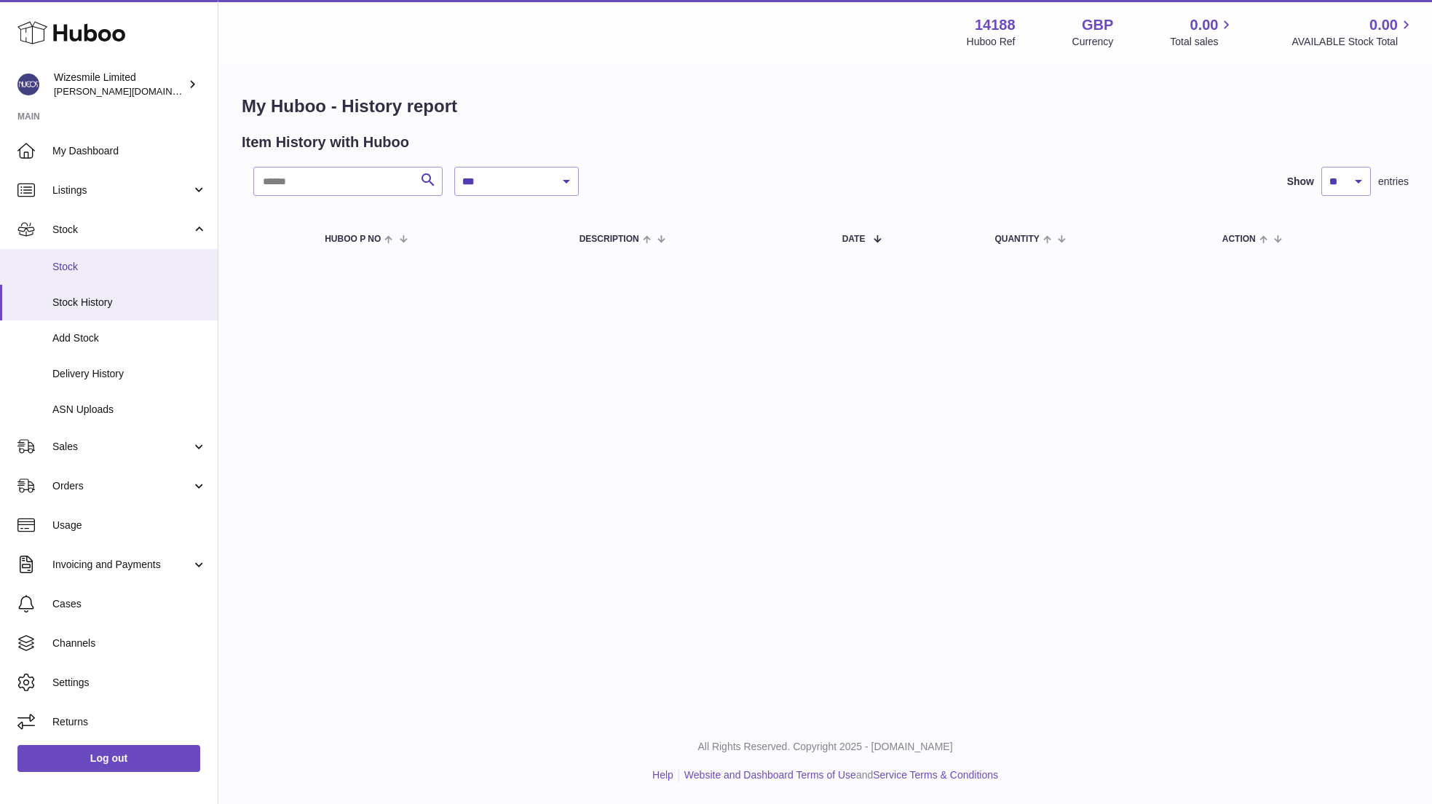
click at [74, 276] on link "Stock" at bounding box center [109, 267] width 218 height 36
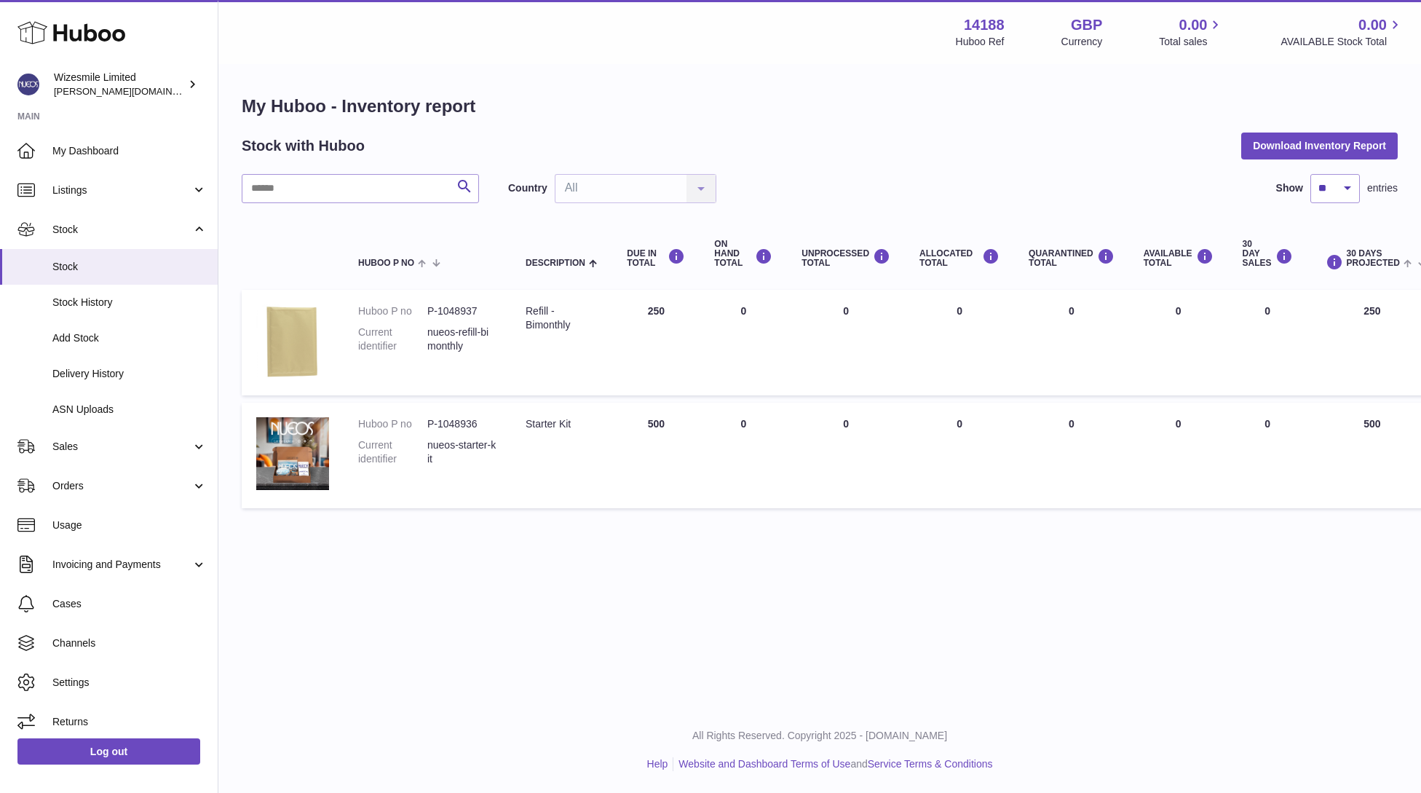
click at [309, 329] on img at bounding box center [292, 340] width 73 height 73
click at [551, 325] on div "Refill - Bimonthly" at bounding box center [562, 318] width 72 height 28
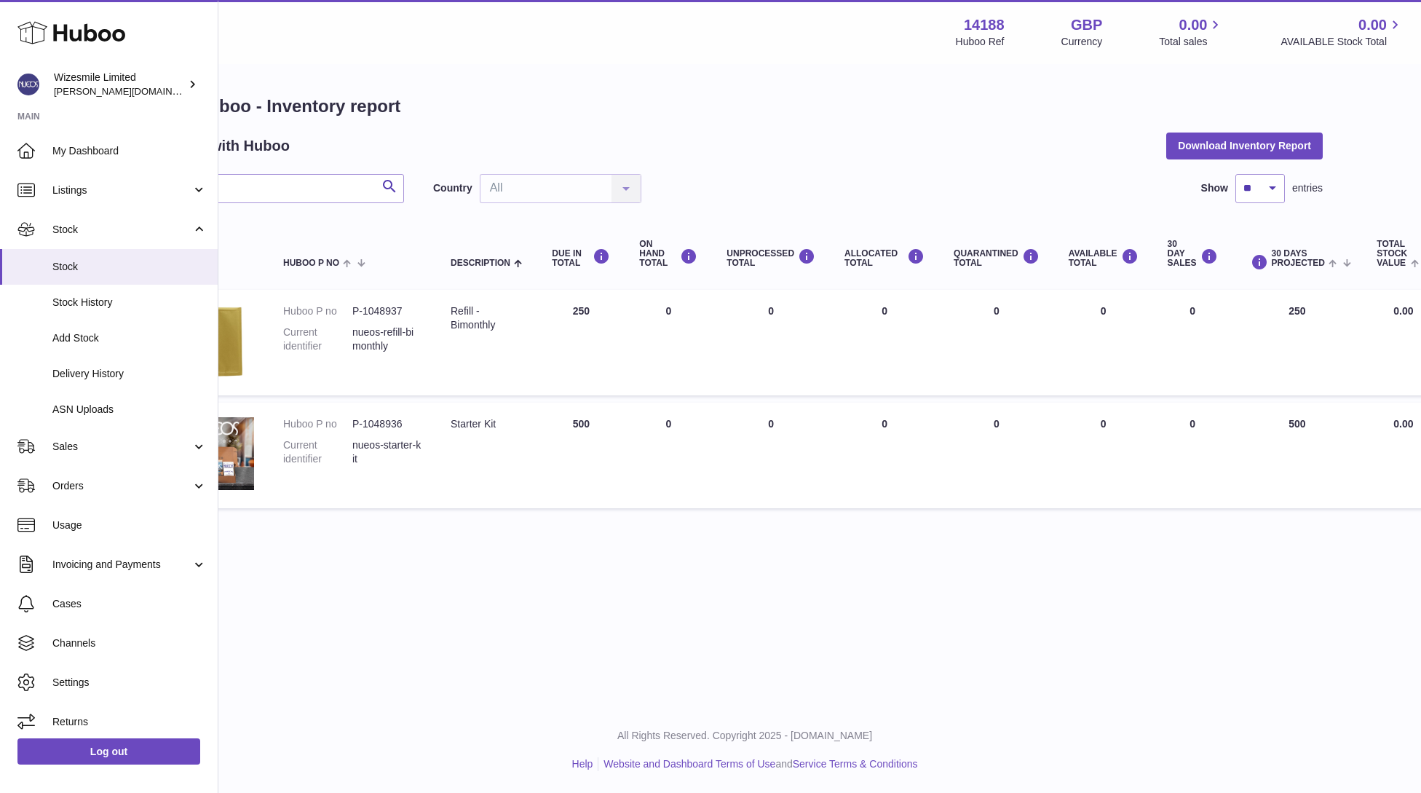
scroll to position [0, 162]
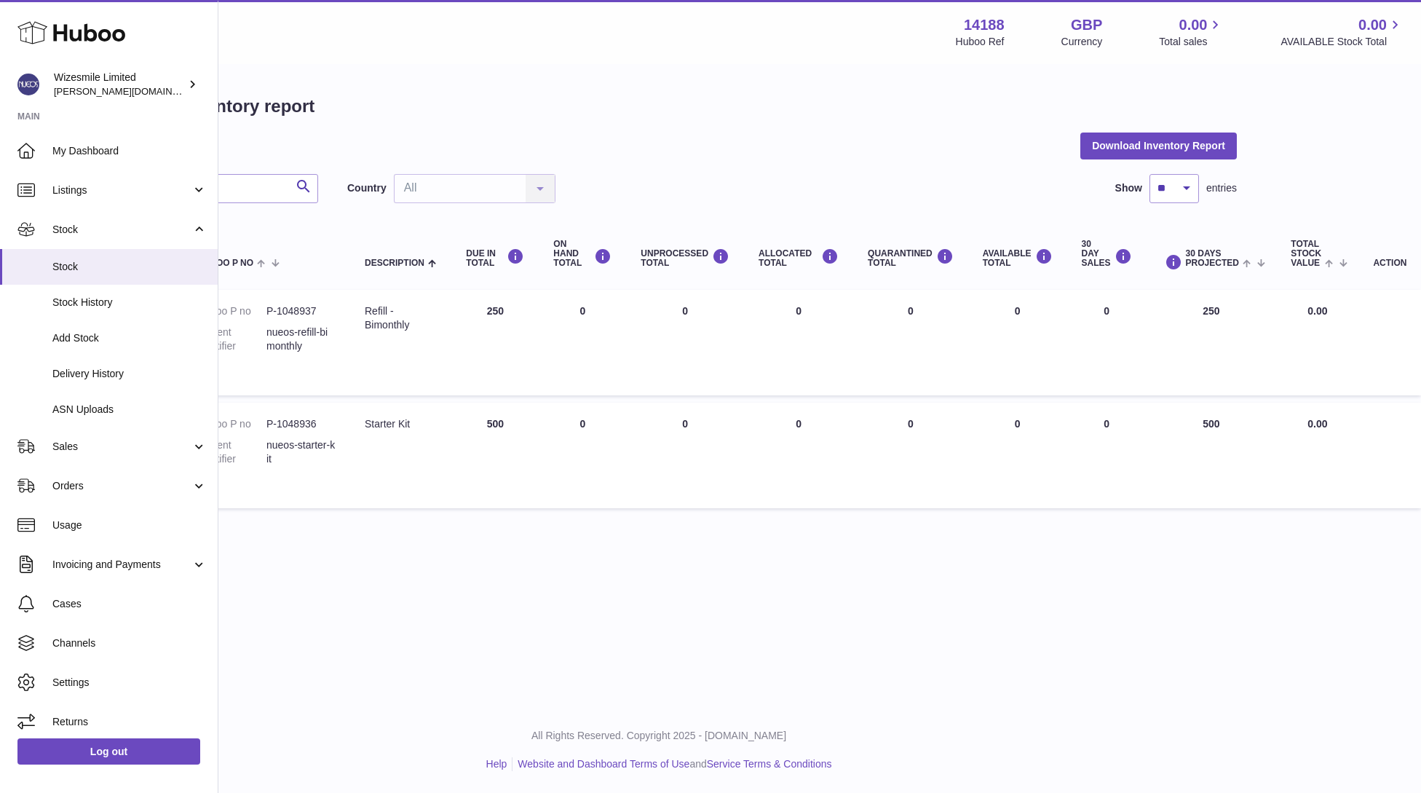
click at [1311, 307] on span "0.00" at bounding box center [1318, 311] width 20 height 12
click at [1209, 313] on td "30 DAYS PROJECTED 250" at bounding box center [1212, 343] width 130 height 106
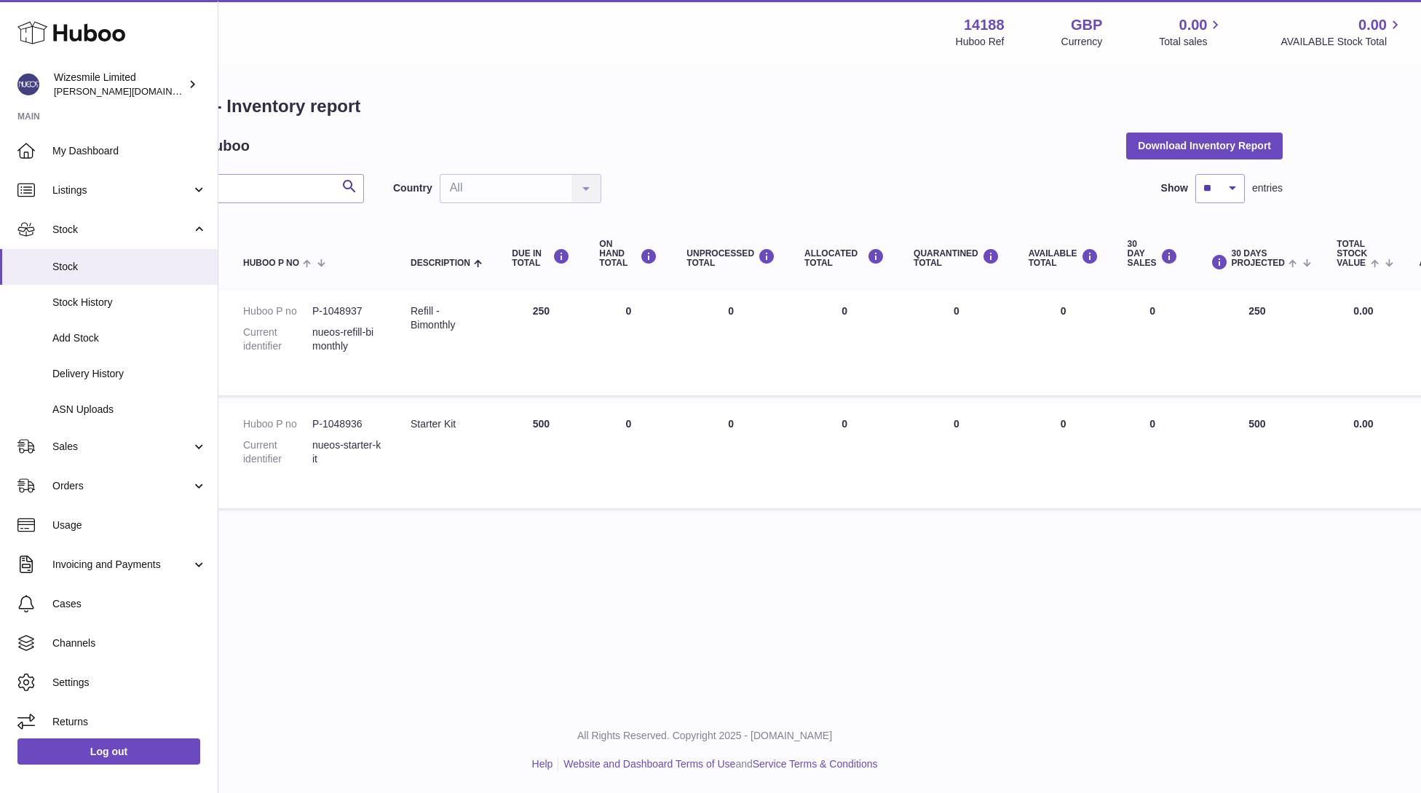
scroll to position [0, 0]
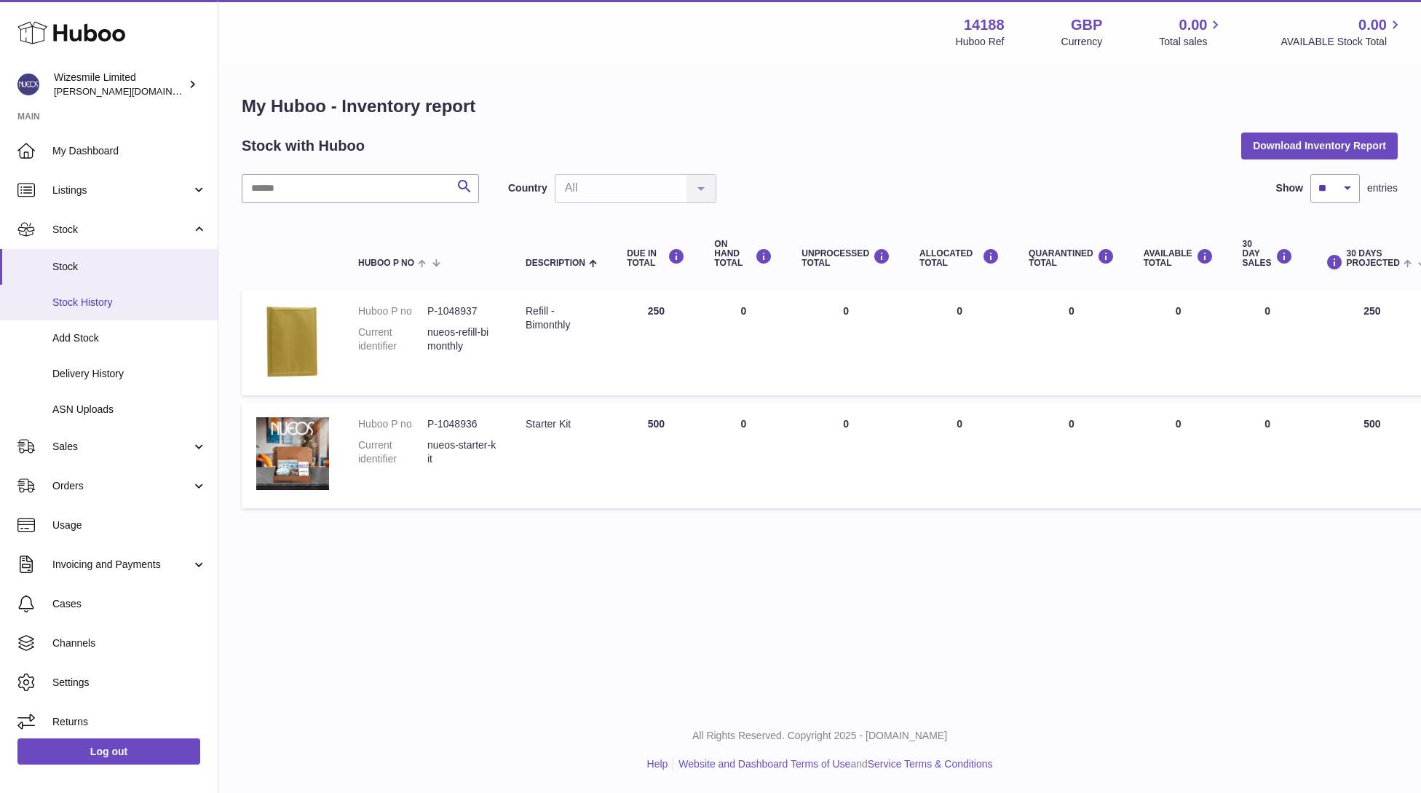
click at [66, 298] on span "Stock History" at bounding box center [129, 303] width 154 height 14
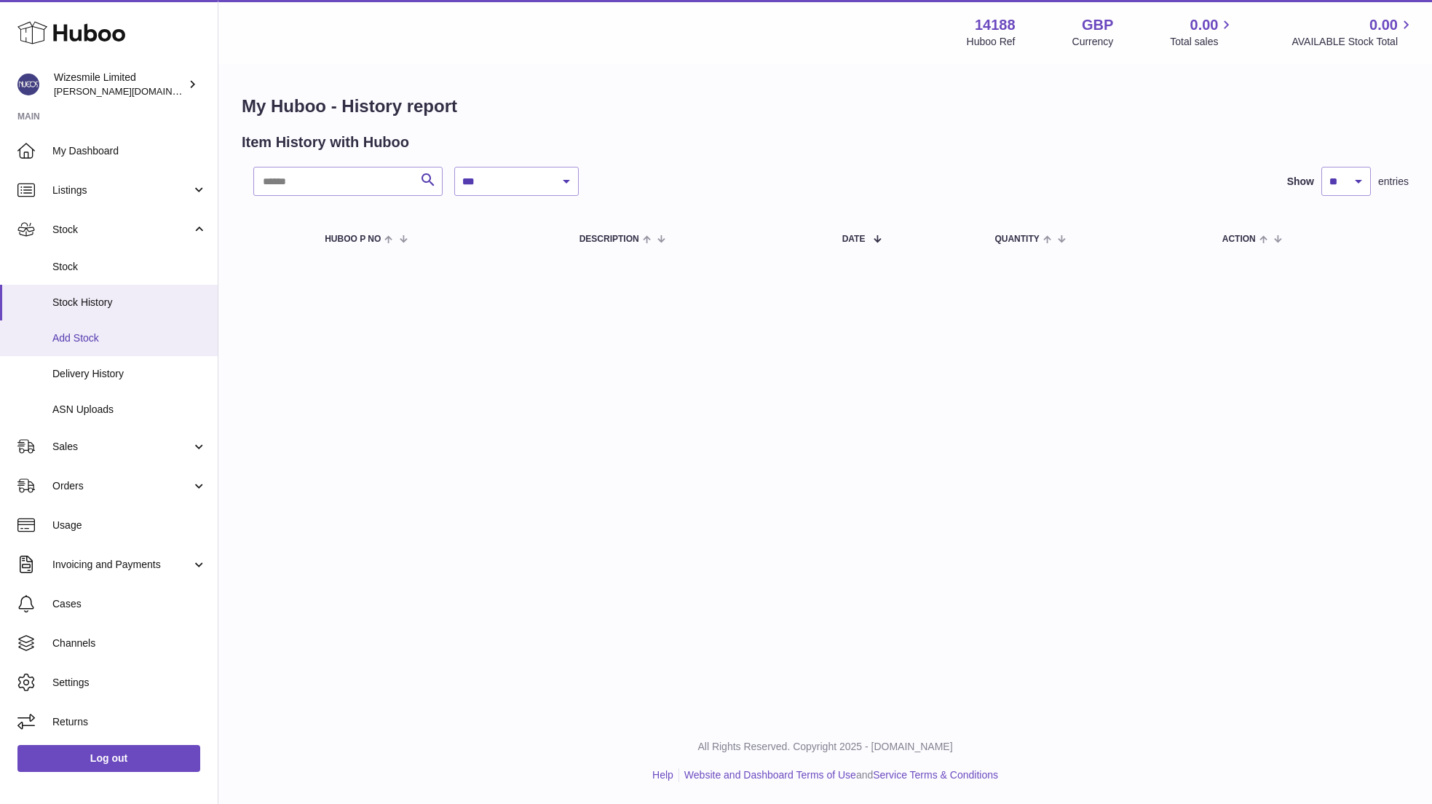
click at [88, 343] on span "Add Stock" at bounding box center [129, 338] width 154 height 14
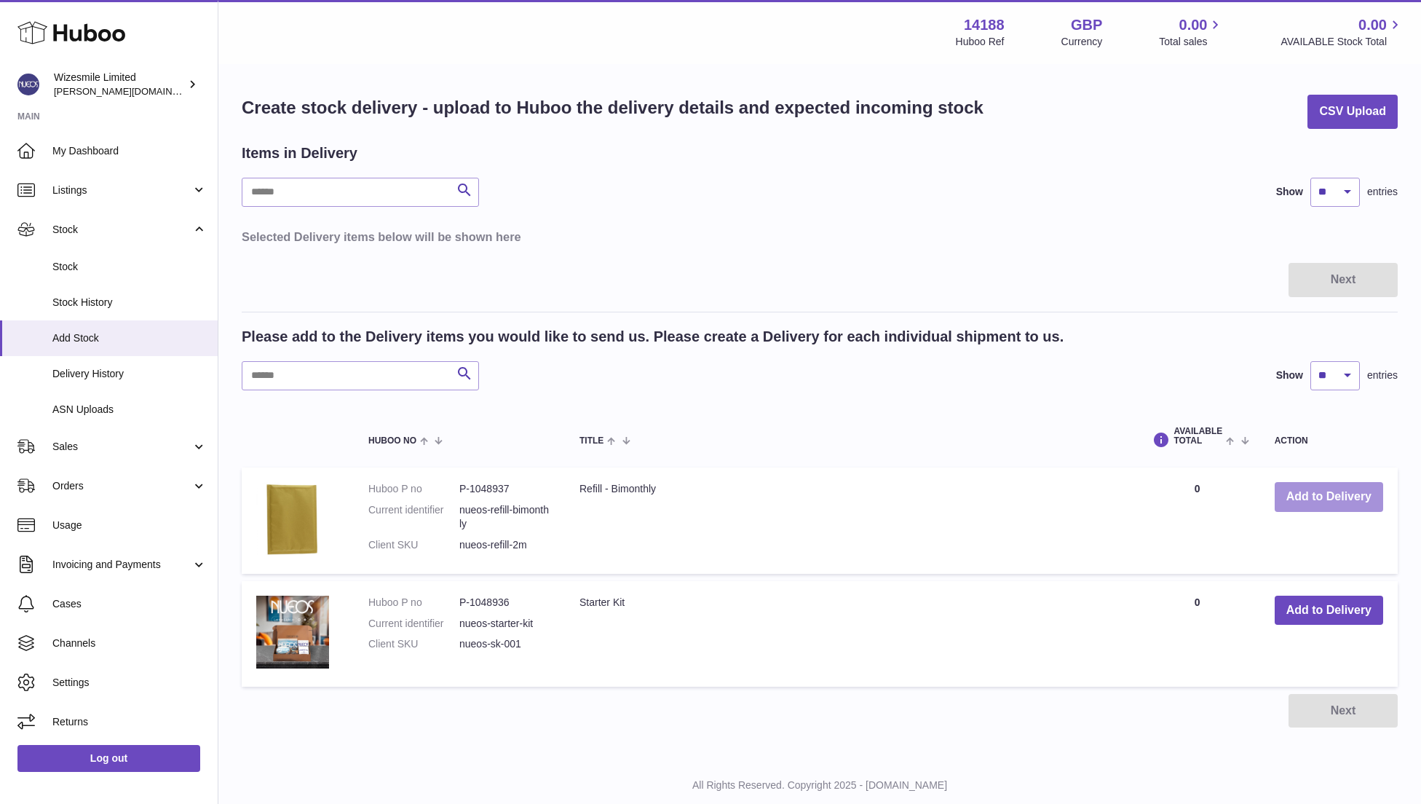
click at [1328, 497] on button "Add to Delivery" at bounding box center [1329, 497] width 108 height 30
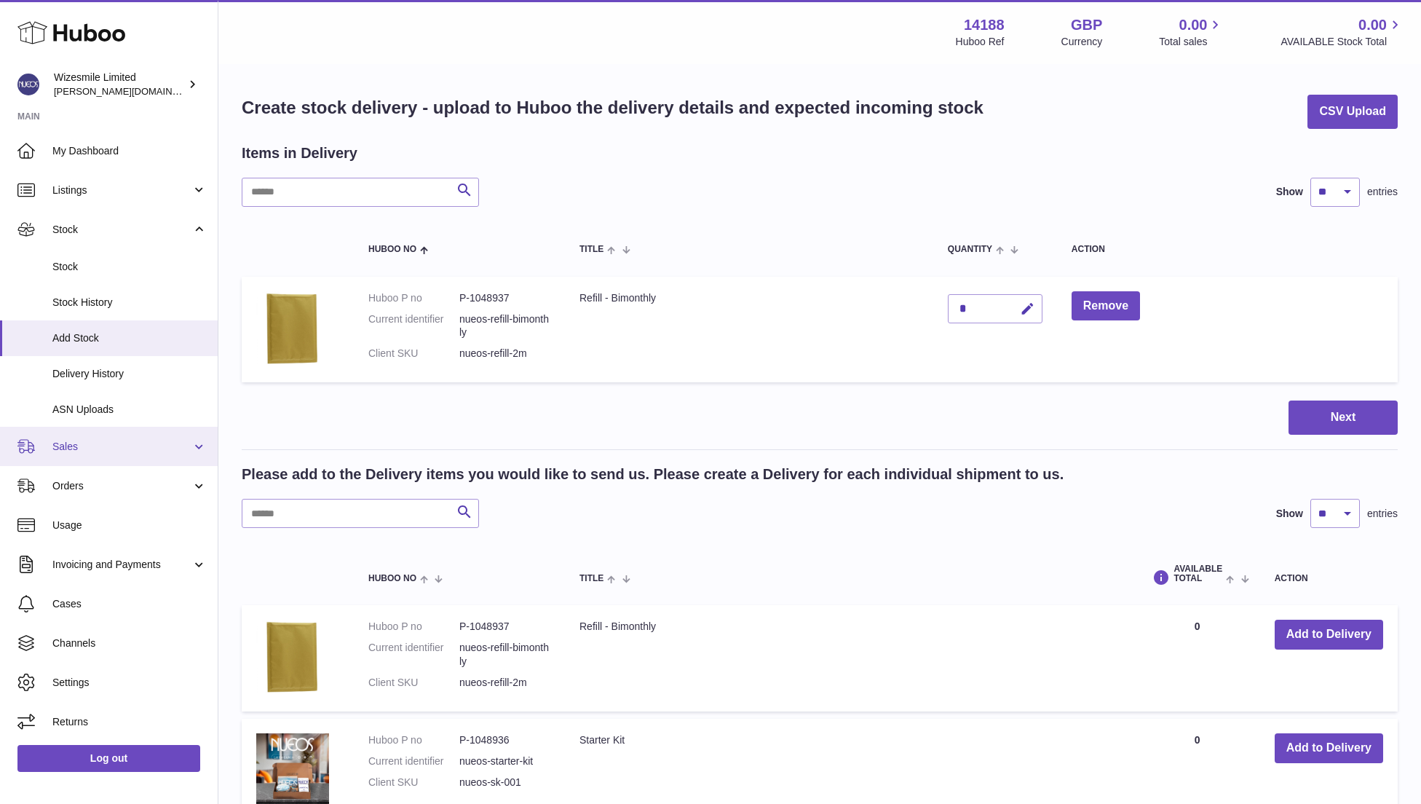
click at [80, 441] on span "Sales" at bounding box center [121, 447] width 139 height 14
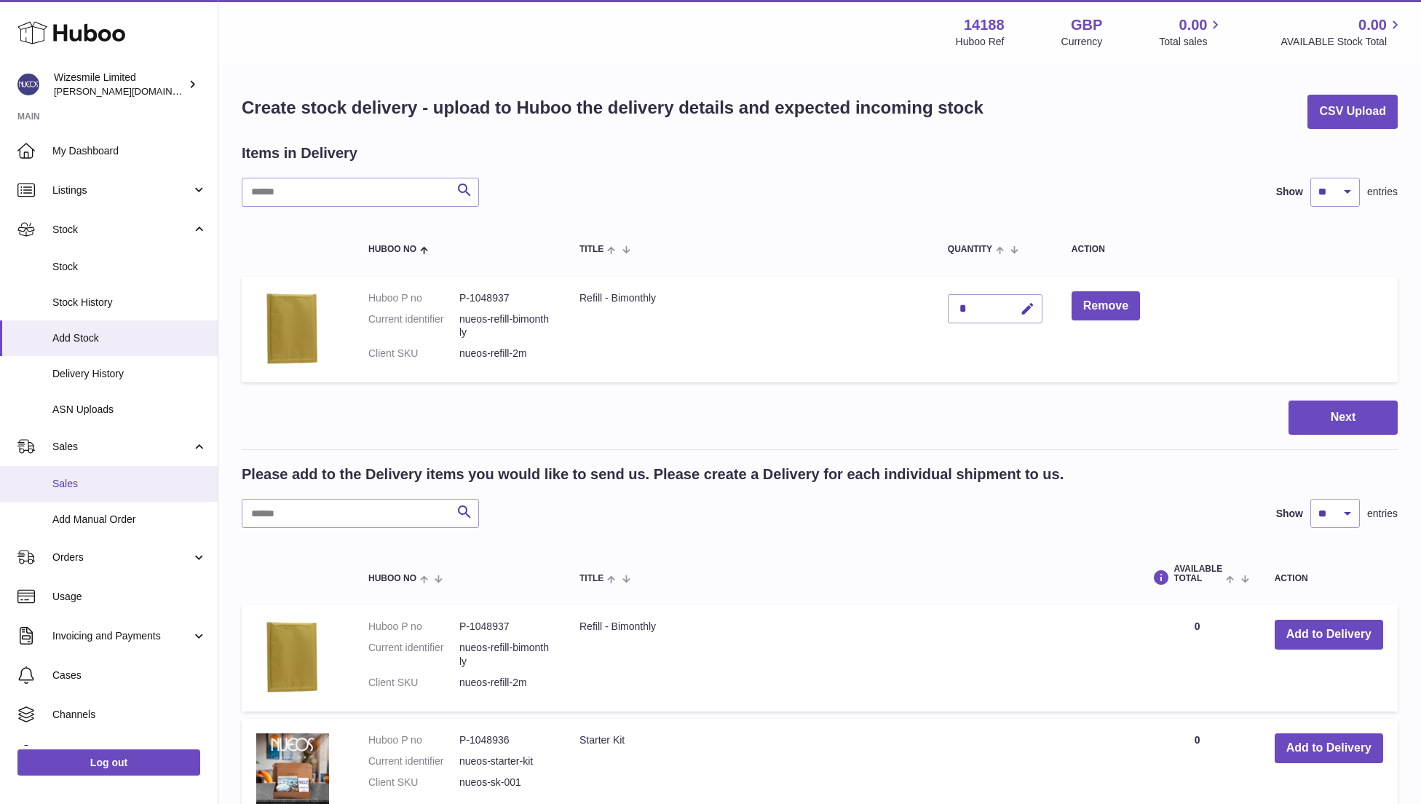
click at [60, 485] on span "Sales" at bounding box center [129, 484] width 154 height 14
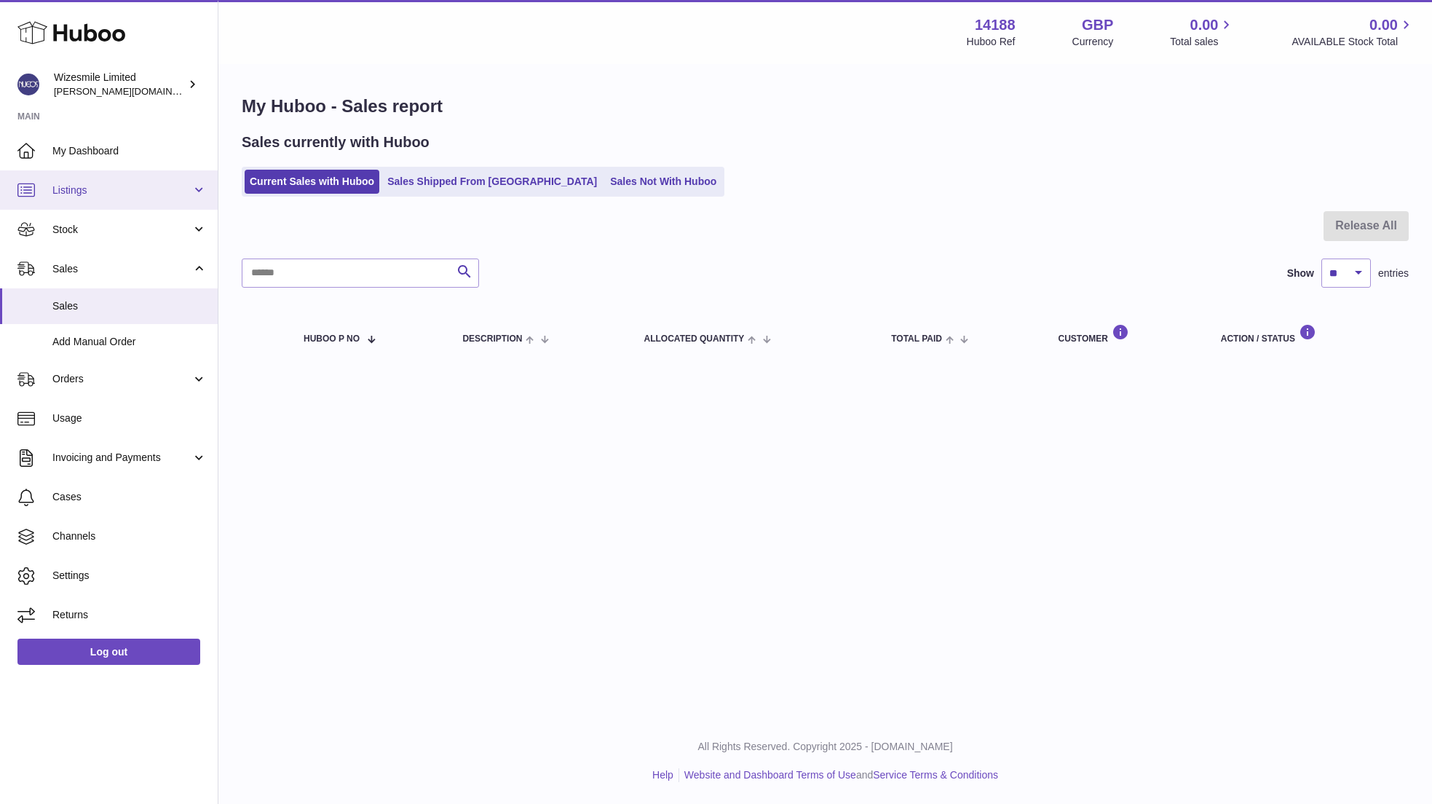
click at [103, 189] on span "Listings" at bounding box center [121, 190] width 139 height 14
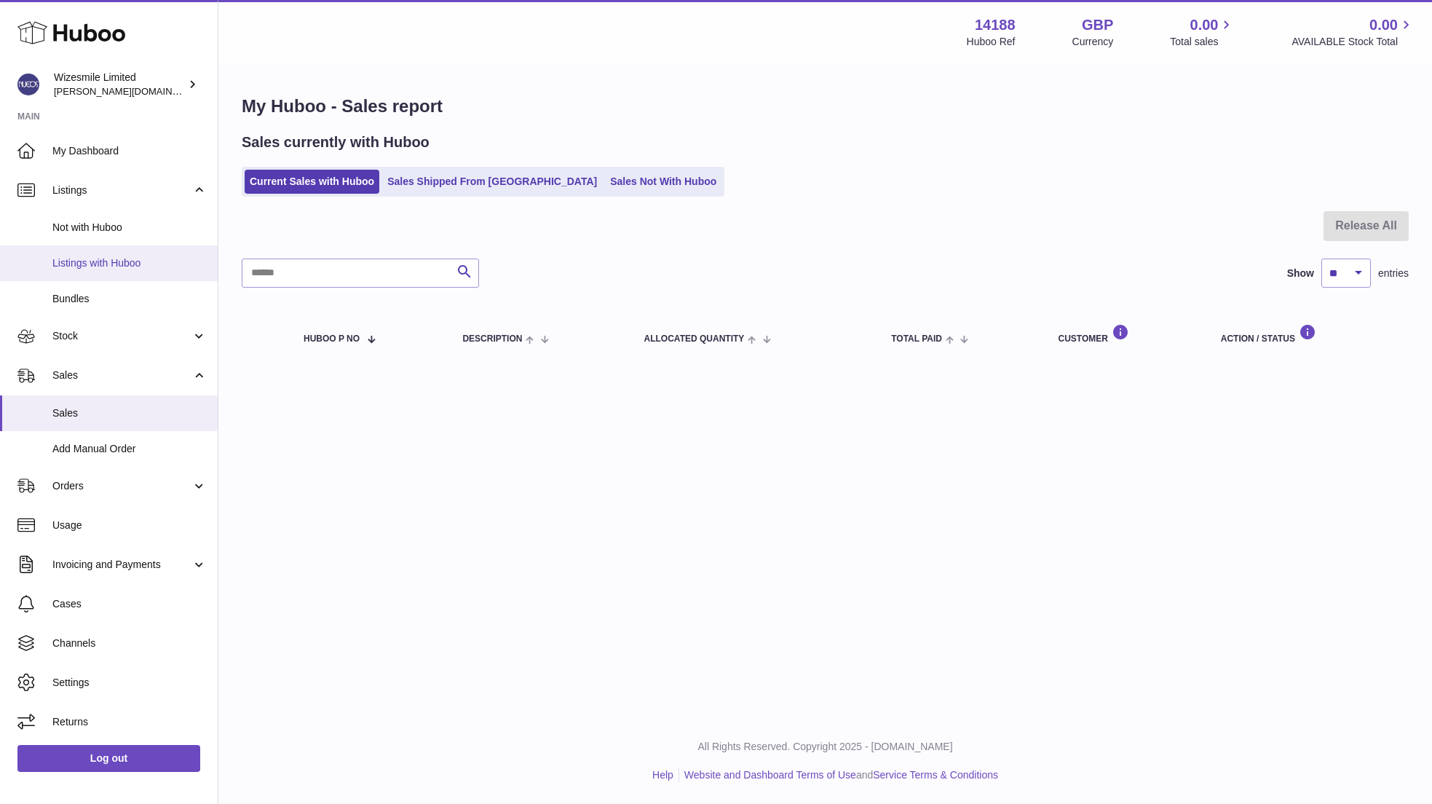
click at [98, 260] on span "Listings with Huboo" at bounding box center [129, 263] width 154 height 14
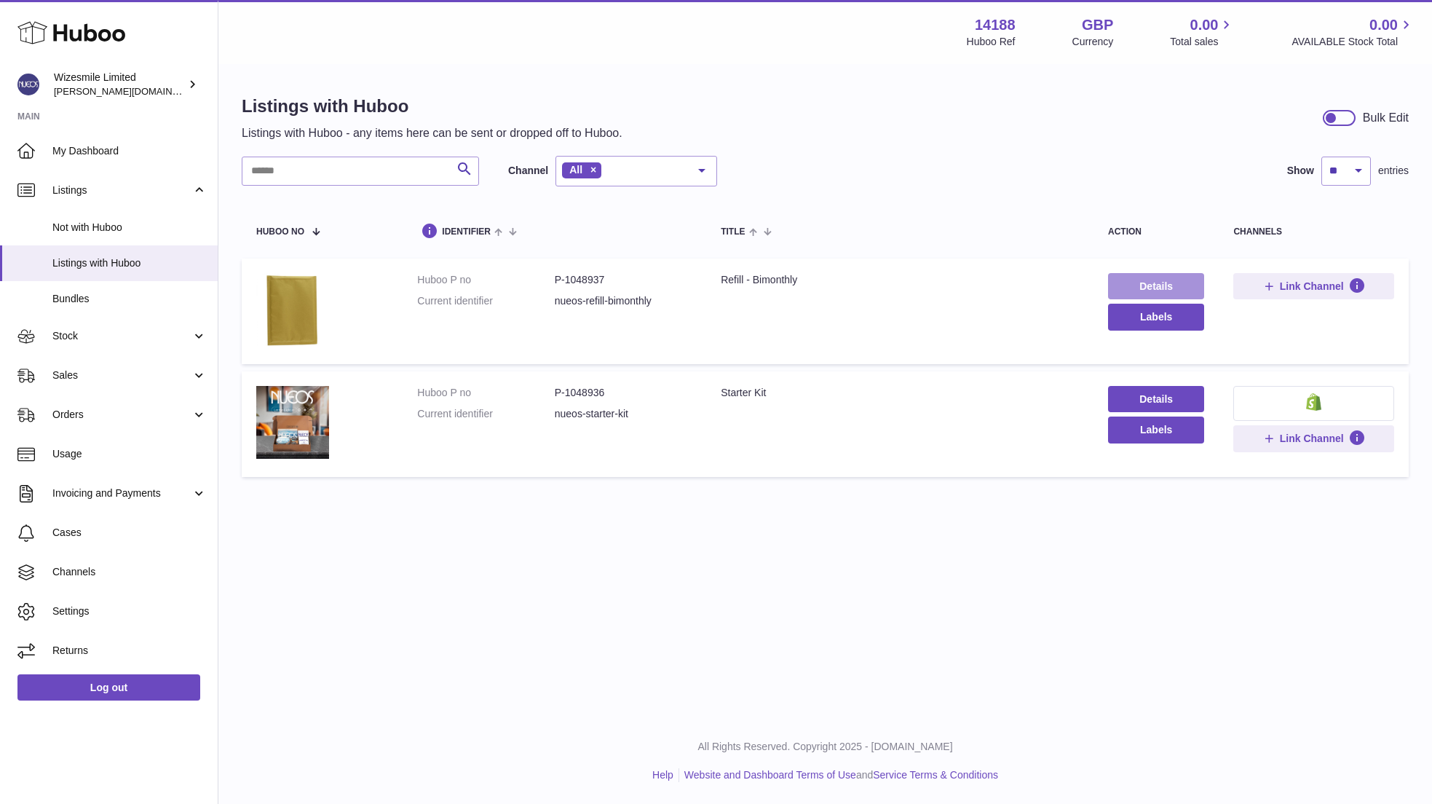
click at [1140, 287] on link "Details" at bounding box center [1156, 286] width 96 height 26
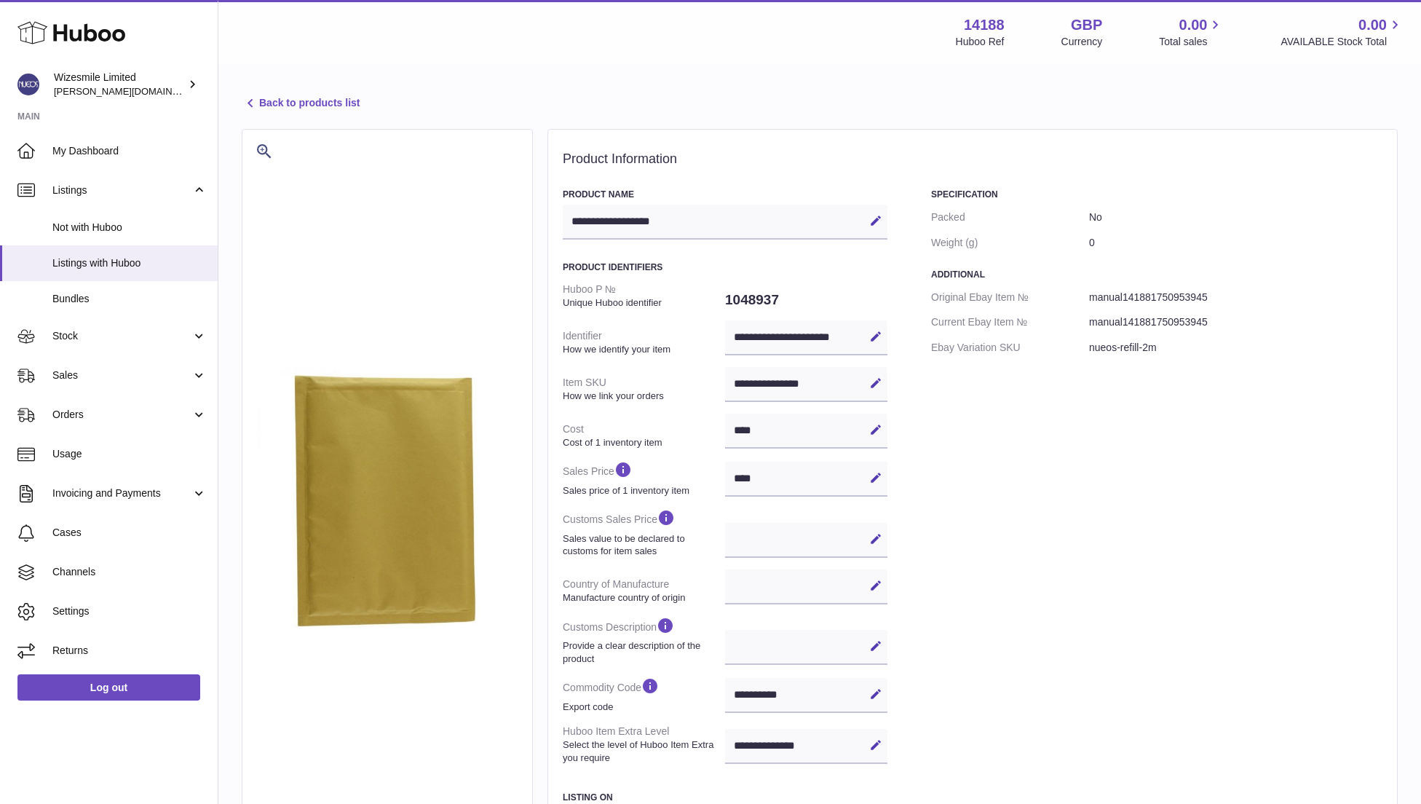
select select
select select "****"
click at [765, 692] on div "**********" at bounding box center [806, 695] width 162 height 35
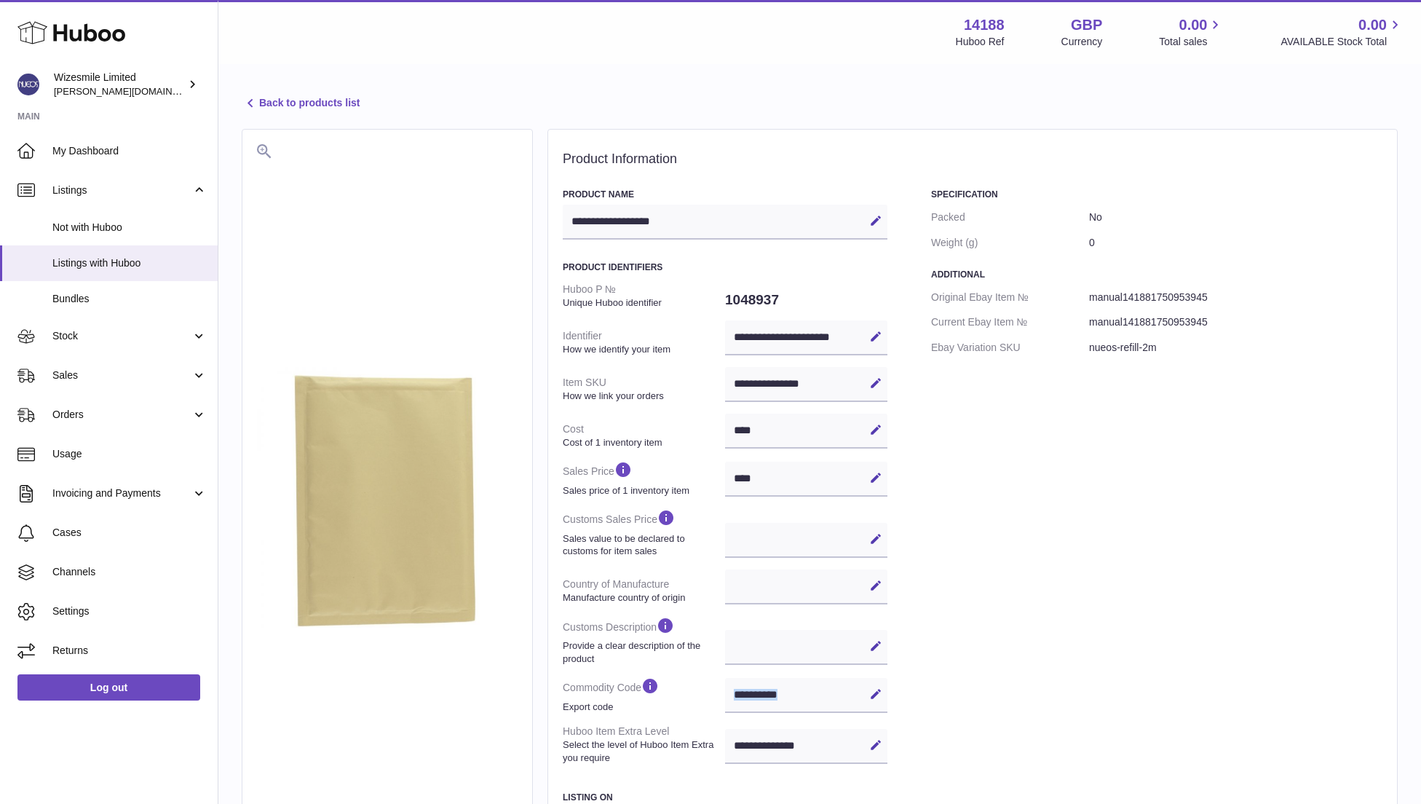
click at [773, 693] on div "**********" at bounding box center [806, 695] width 162 height 35
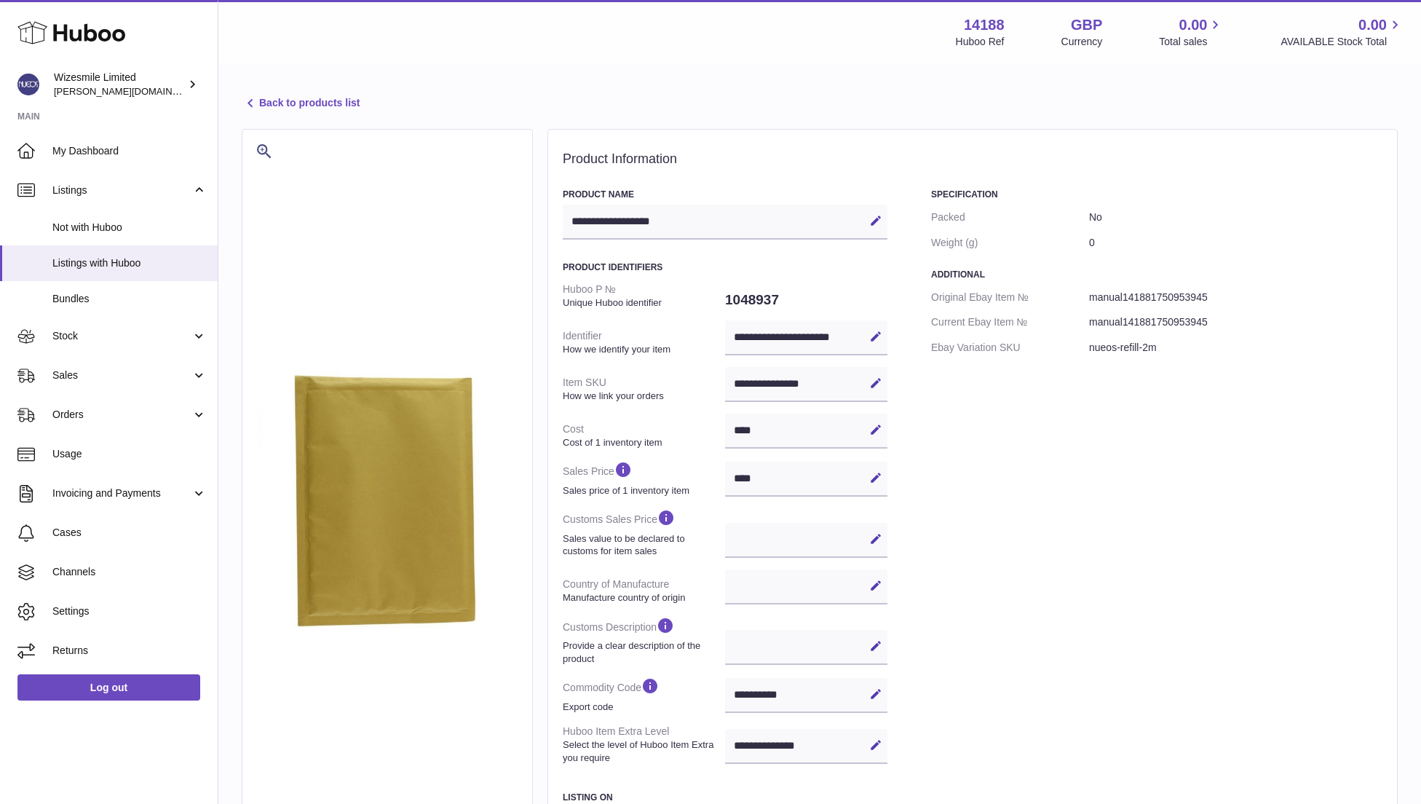
click at [773, 693] on div "**********" at bounding box center [806, 695] width 162 height 35
click at [876, 695] on icon at bounding box center [875, 693] width 13 height 13
click at [0, 0] on icon at bounding box center [0, 0] width 0 height 0
drag, startPoint x: 805, startPoint y: 695, endPoint x: 751, endPoint y: 697, distance: 53.9
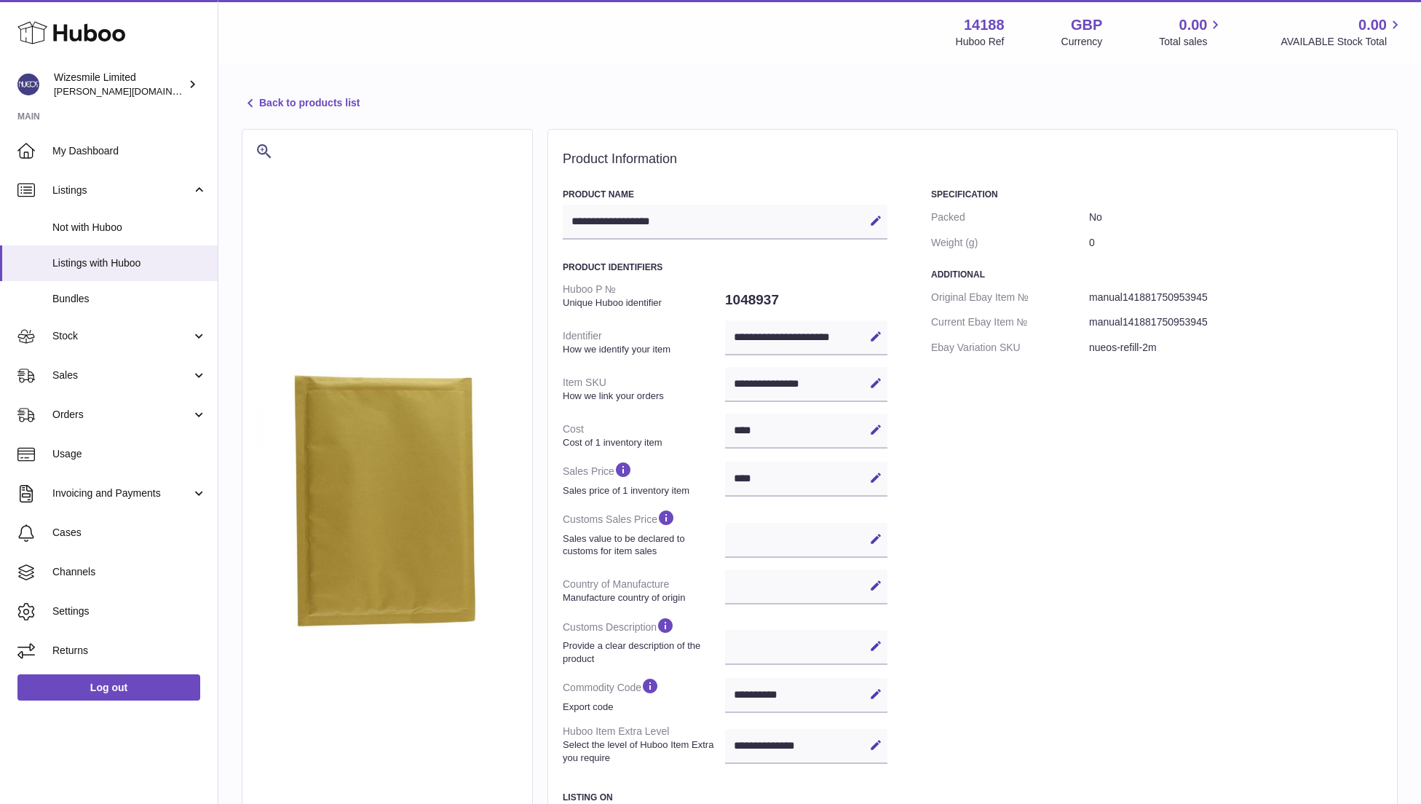
click at [751, 697] on div "**********" at bounding box center [806, 695] width 162 height 35
click at [284, 106] on link "Back to products list" at bounding box center [301, 103] width 118 height 17
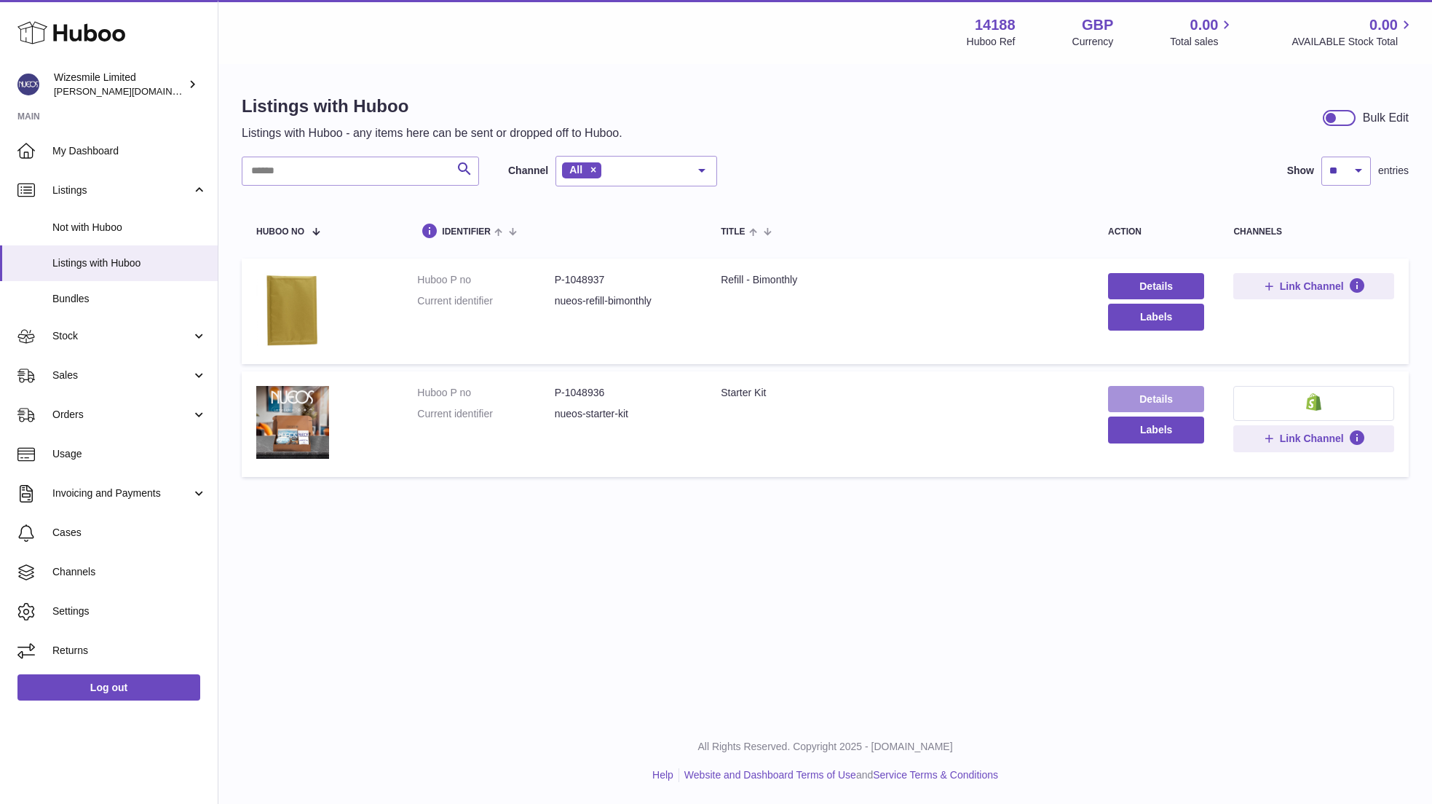
click at [1161, 400] on link "Details" at bounding box center [1156, 399] width 96 height 26
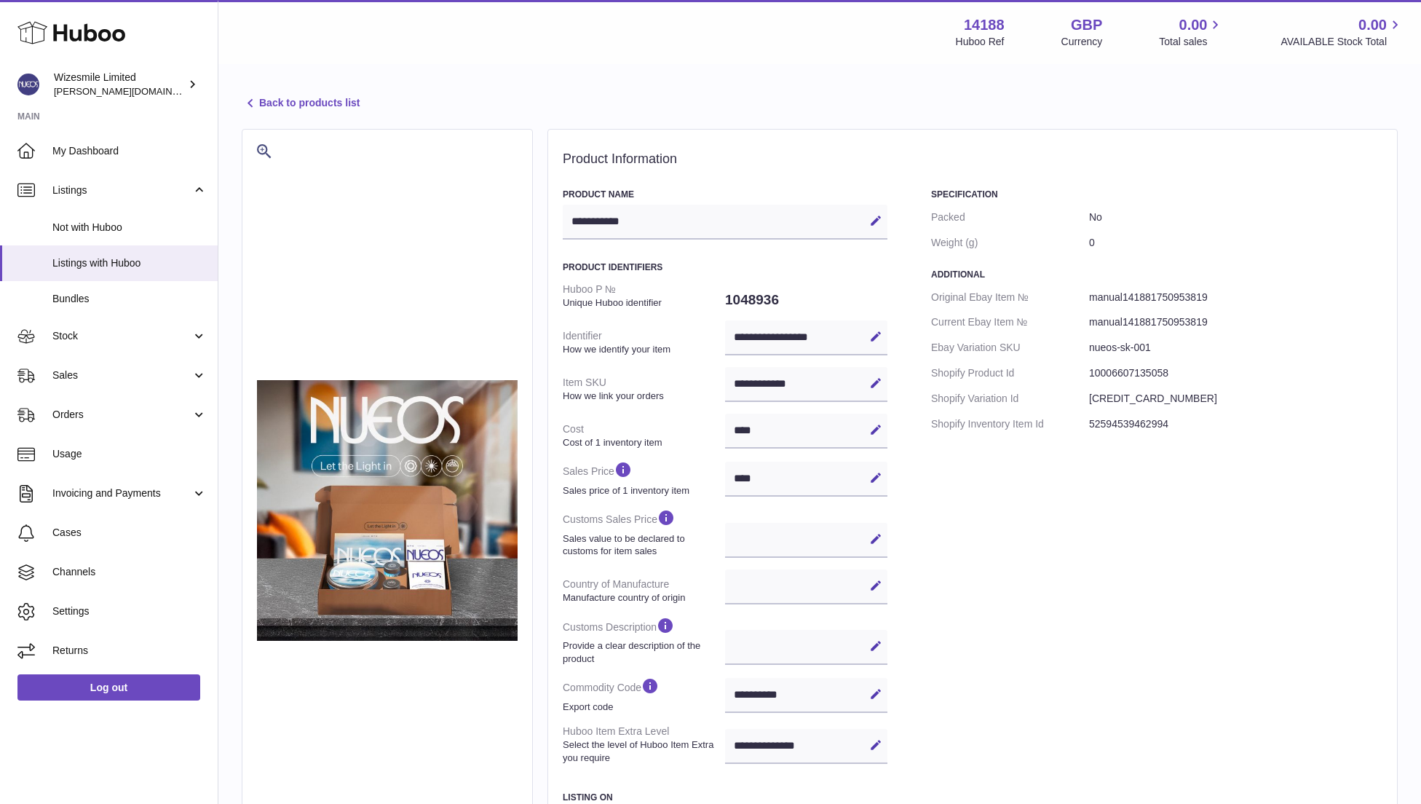
select select
select select "****"
click at [874, 694] on icon at bounding box center [875, 693] width 13 height 13
drag, startPoint x: 805, startPoint y: 692, endPoint x: 715, endPoint y: 690, distance: 90.3
click at [715, 690] on dl "**********" at bounding box center [725, 523] width 325 height 493
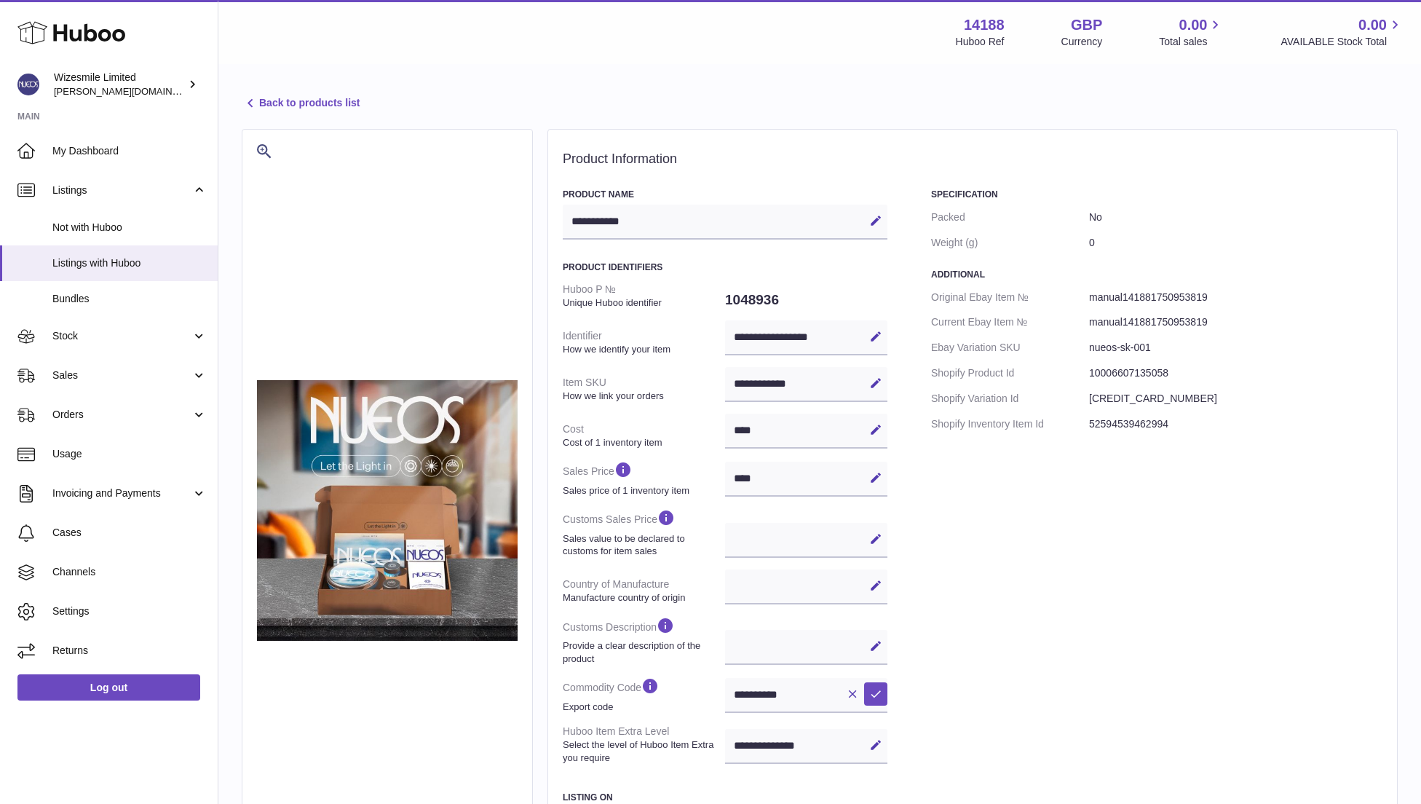
click at [255, 102] on icon at bounding box center [250, 103] width 17 height 17
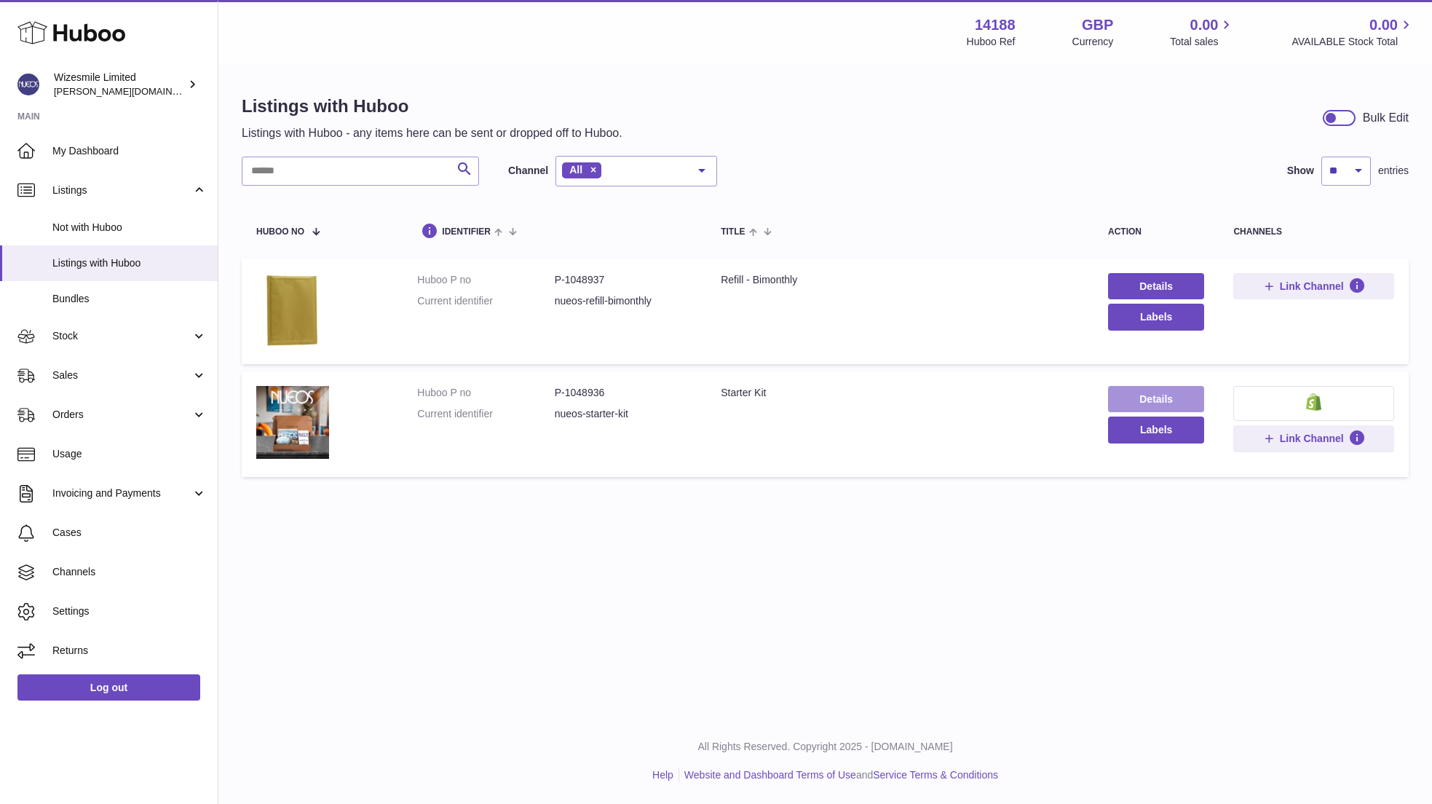
click at [1169, 395] on link "Details" at bounding box center [1156, 399] width 96 height 26
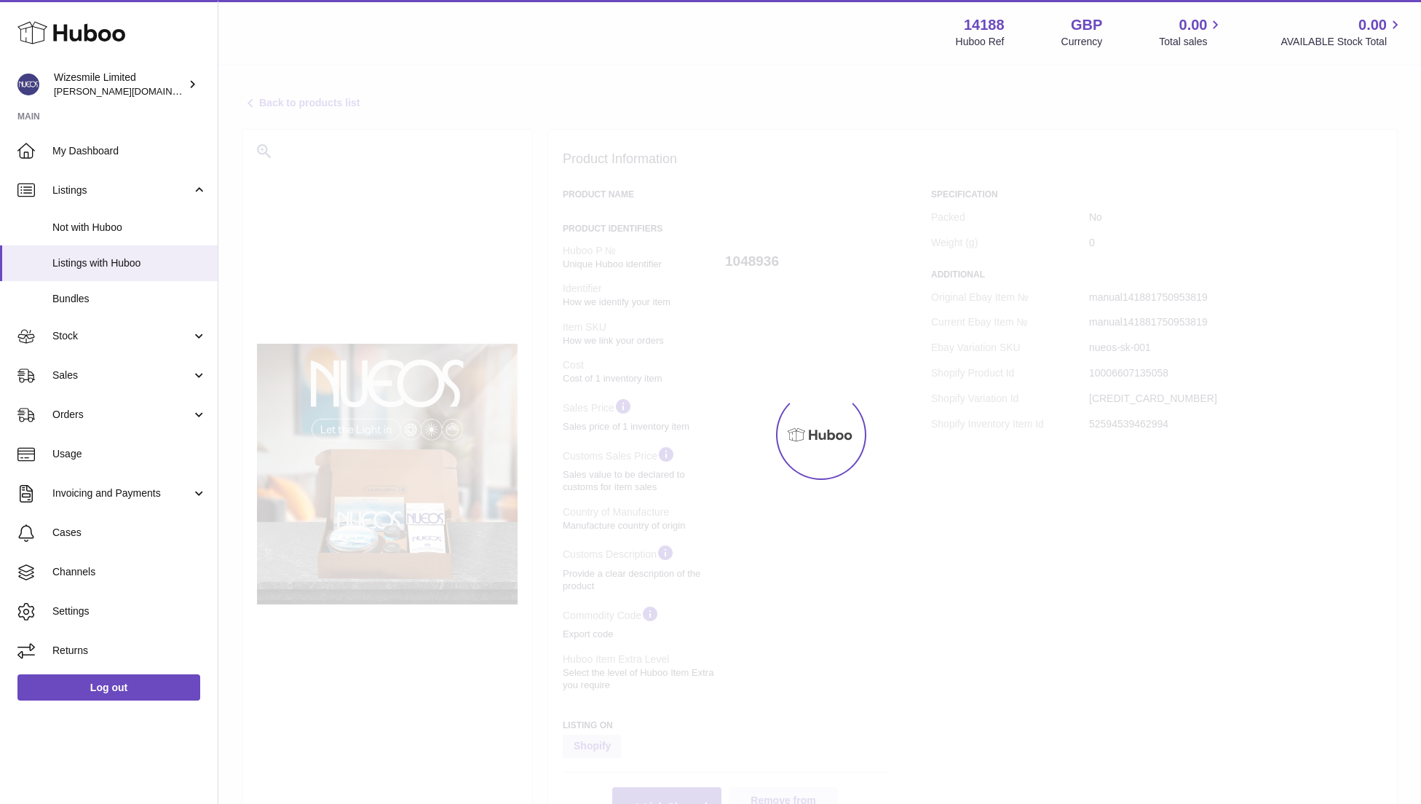
select select
select select "****"
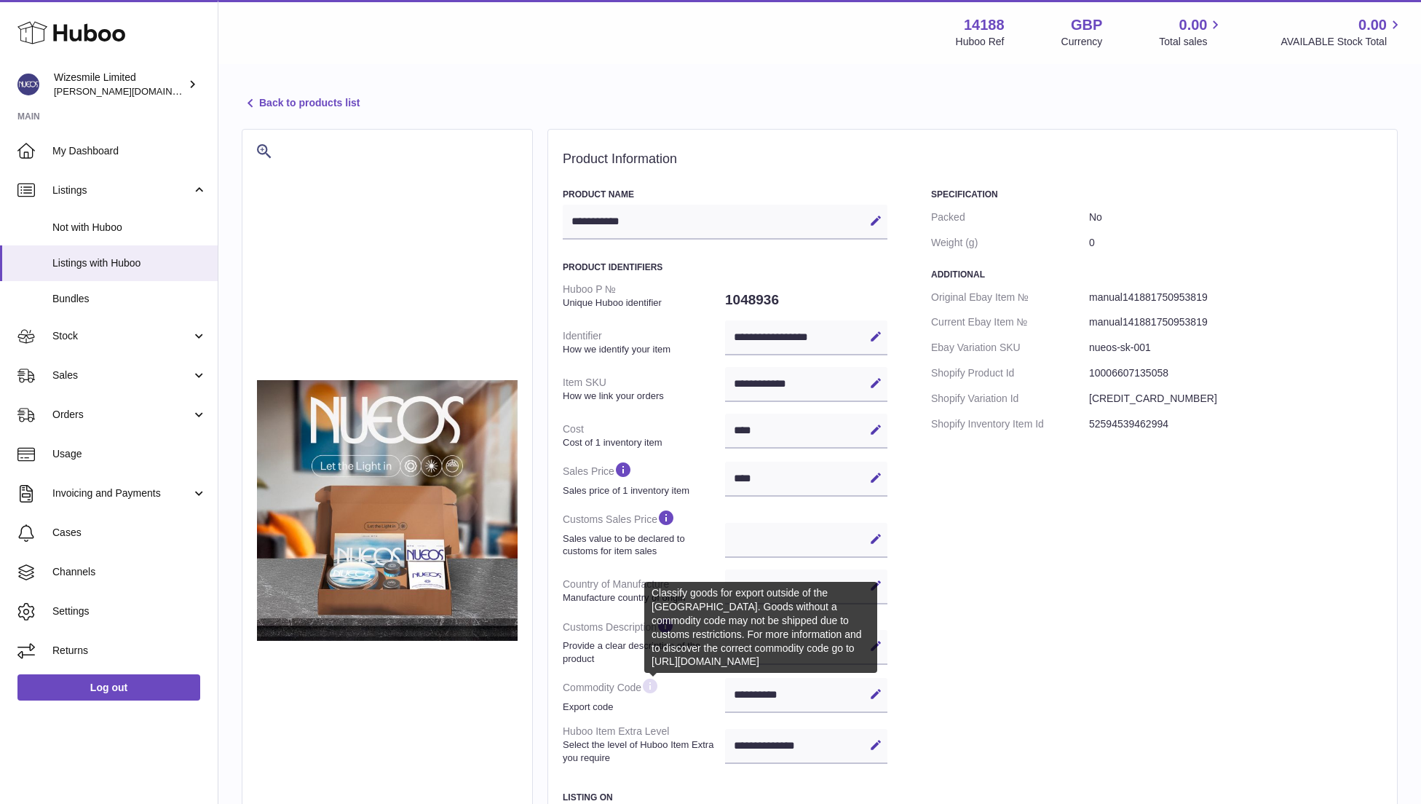
click at [651, 686] on icon at bounding box center [650, 686] width 17 height 18
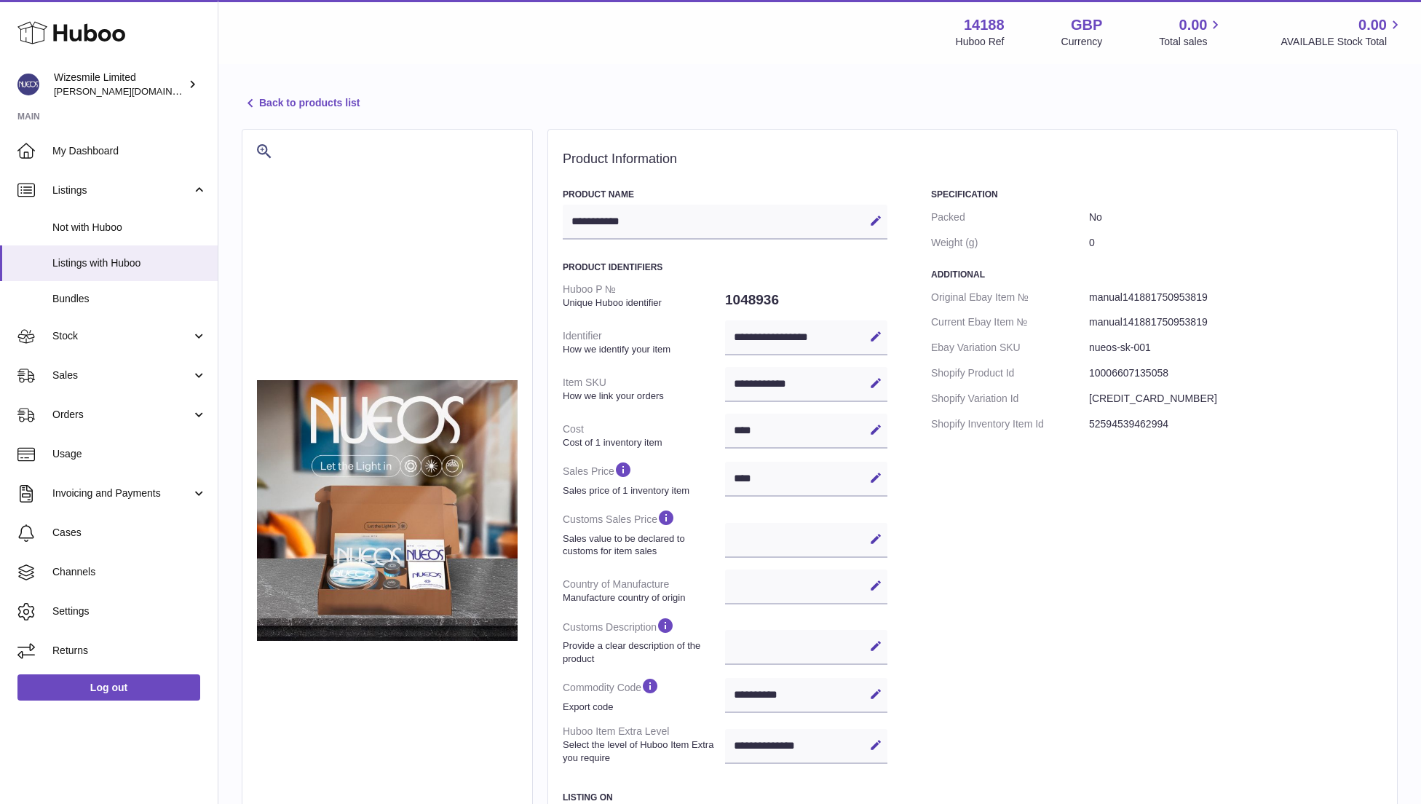
click at [1059, 669] on div "Specification Packed No Weight (g) 0 Additional Original Ebay Item № manual1418…" at bounding box center [1156, 544] width 451 height 710
click at [90, 149] on span "My Dashboard" at bounding box center [129, 151] width 154 height 14
